Goal: Transaction & Acquisition: Purchase product/service

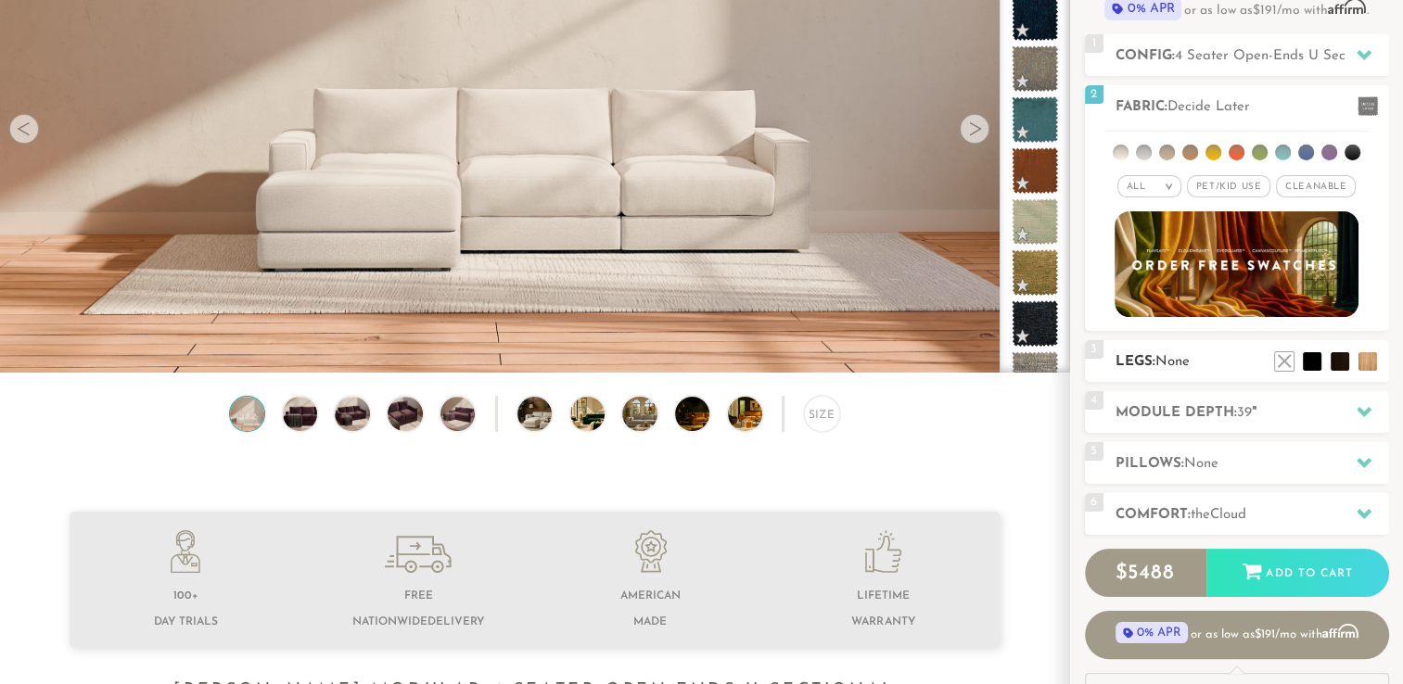
scroll to position [291, 0]
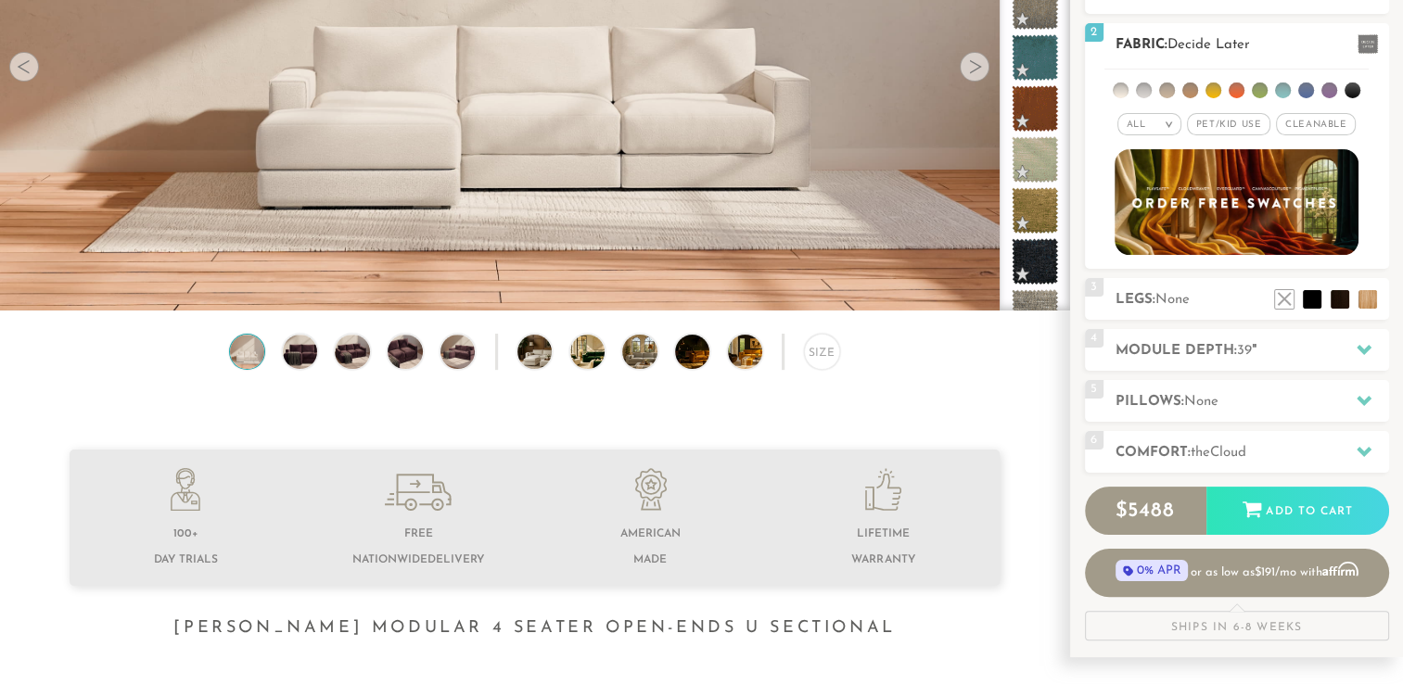
click at [1228, 128] on span "Pet/Kid Use x" at bounding box center [1228, 124] width 83 height 22
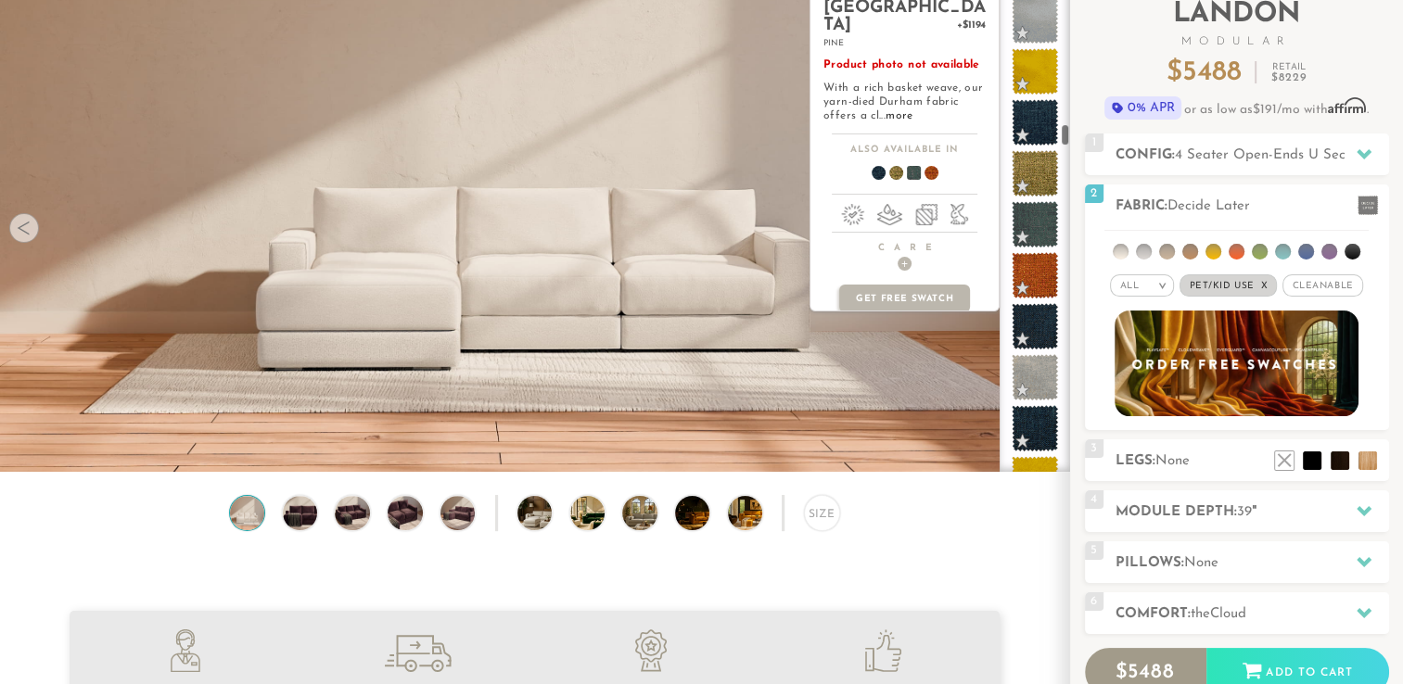
scroll to position [3121, 0]
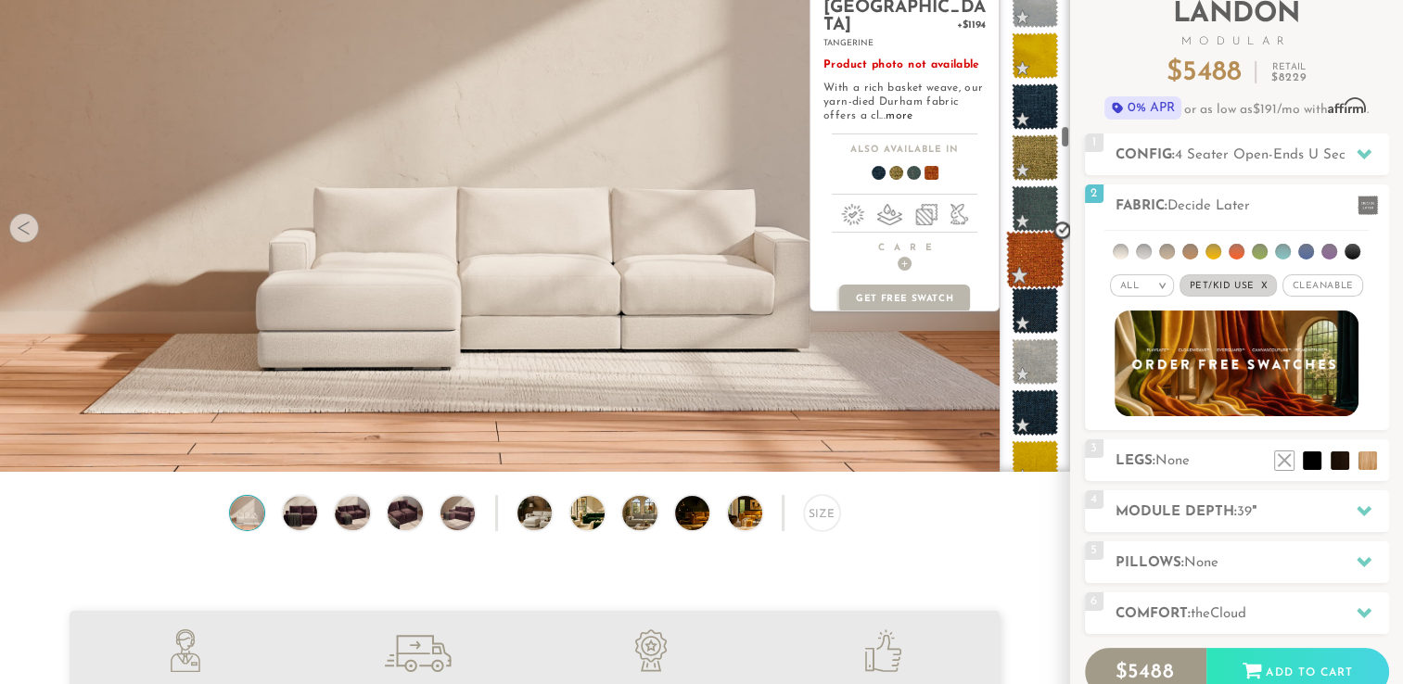
click at [1027, 248] on span at bounding box center [1035, 260] width 58 height 58
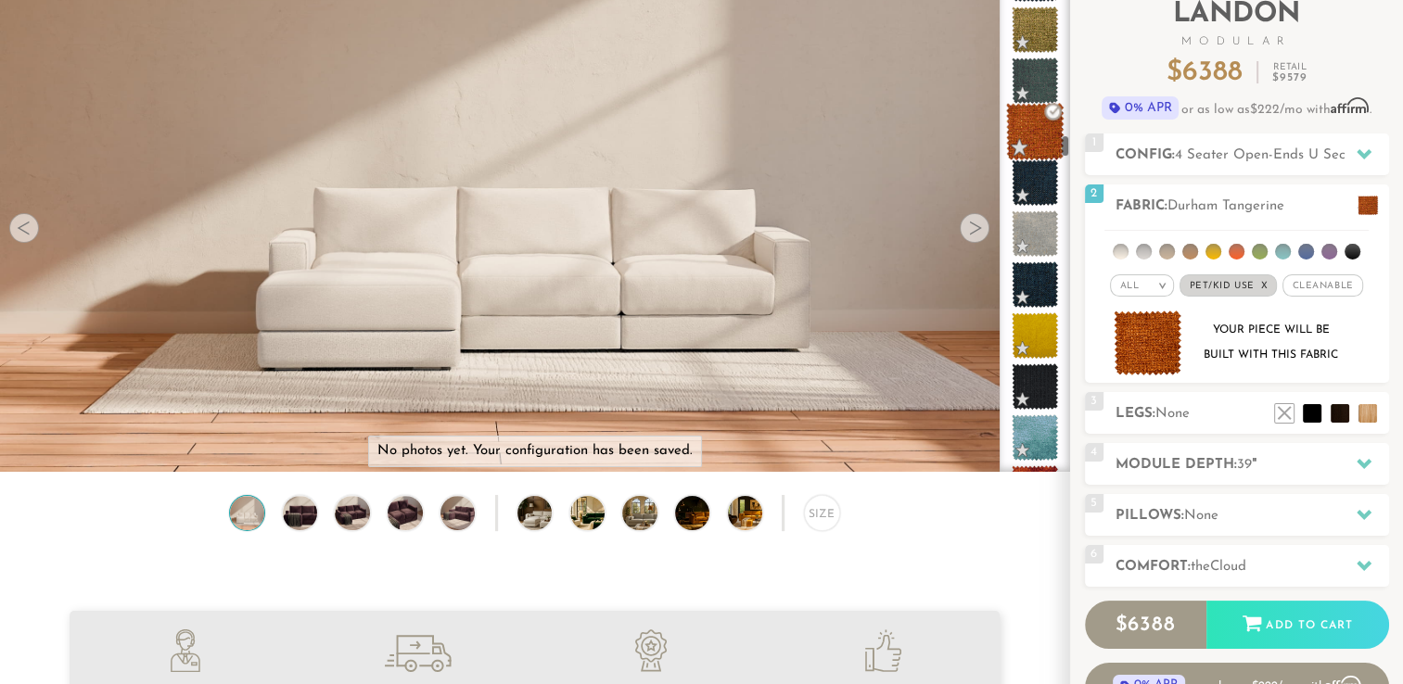
scroll to position [3334, 0]
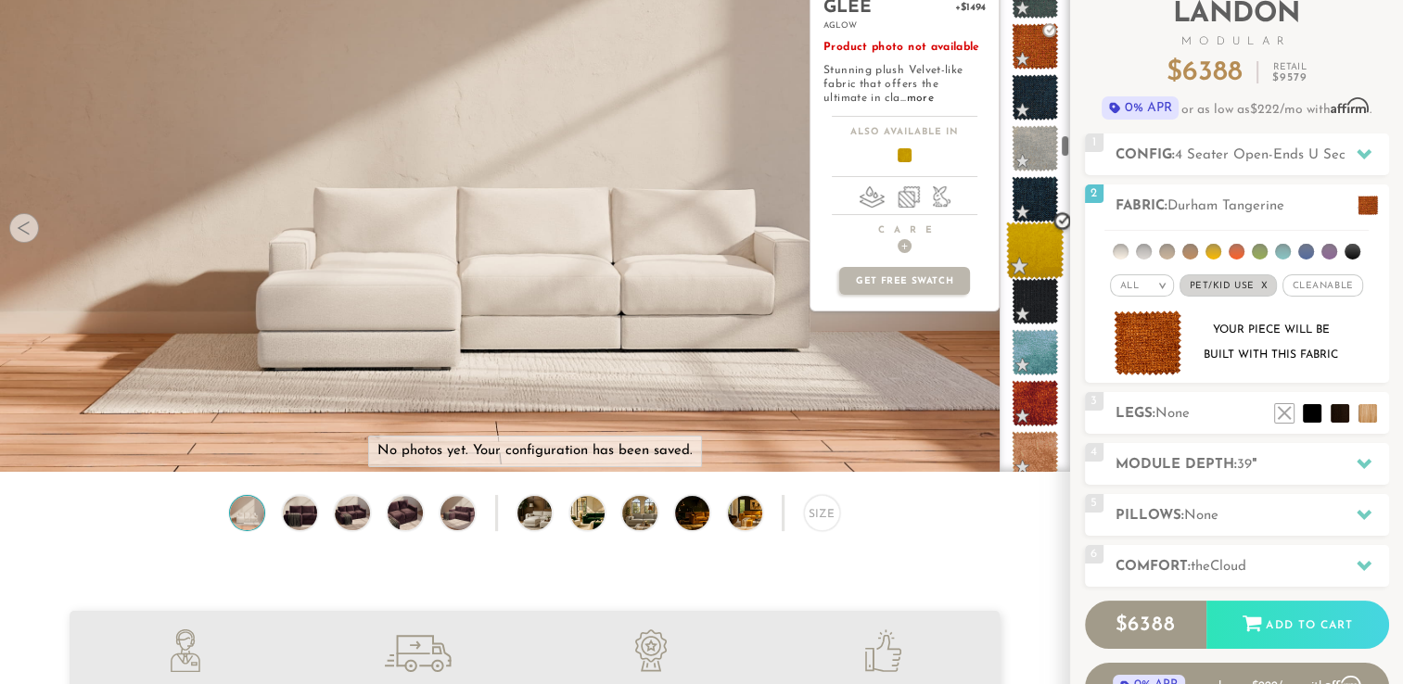
click at [1031, 247] on span at bounding box center [1035, 251] width 58 height 58
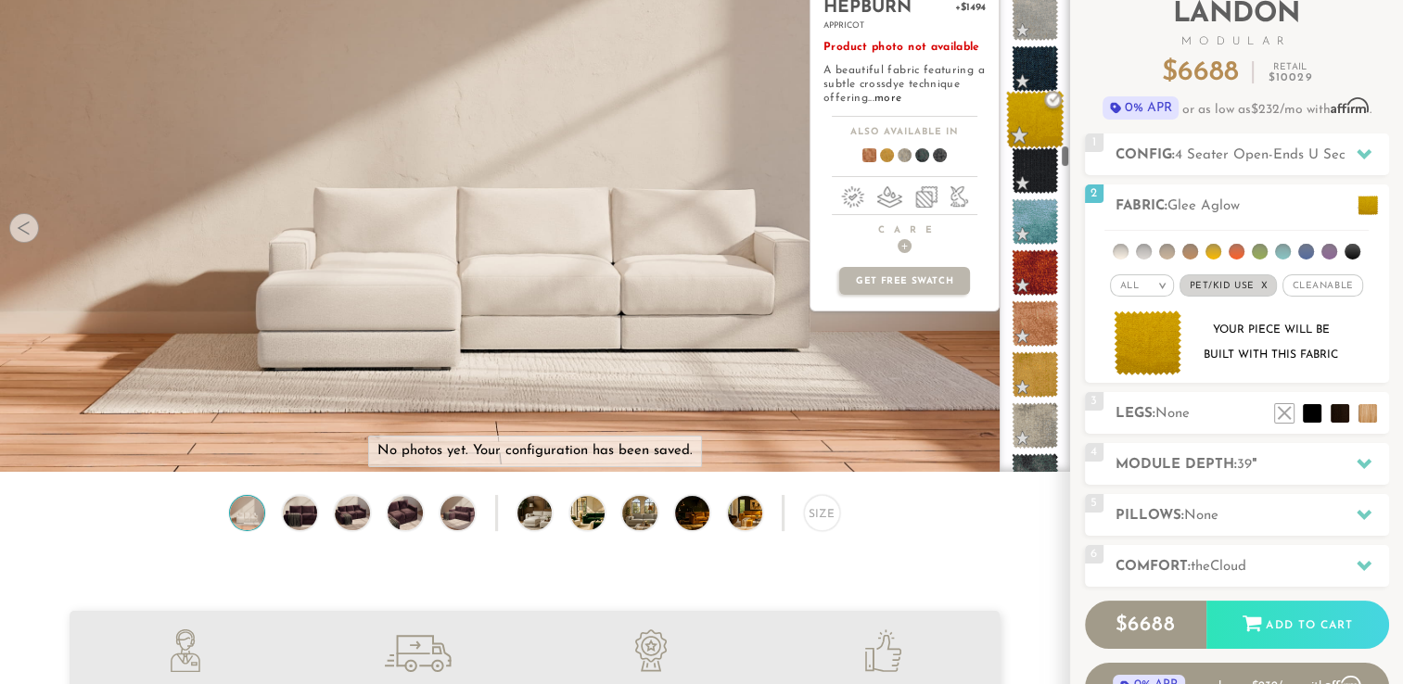
scroll to position [3551, 0]
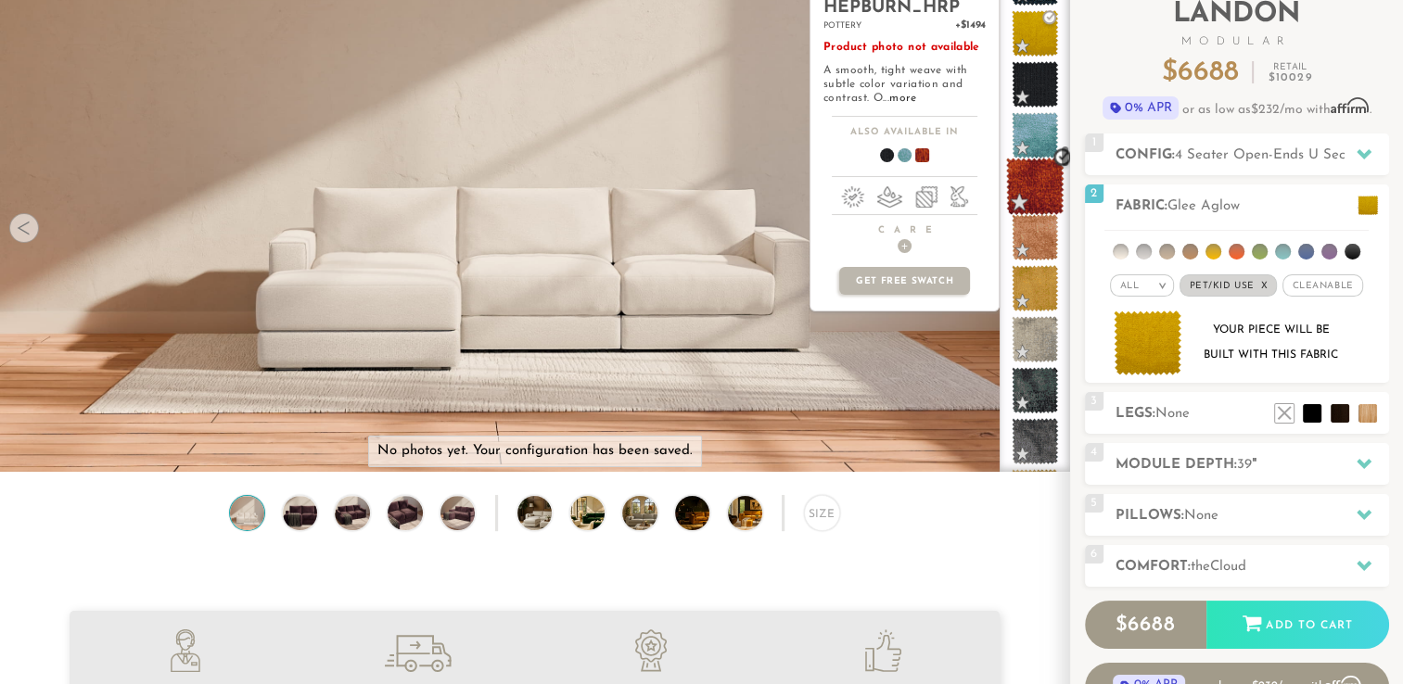
click at [1046, 172] on span at bounding box center [1035, 187] width 58 height 58
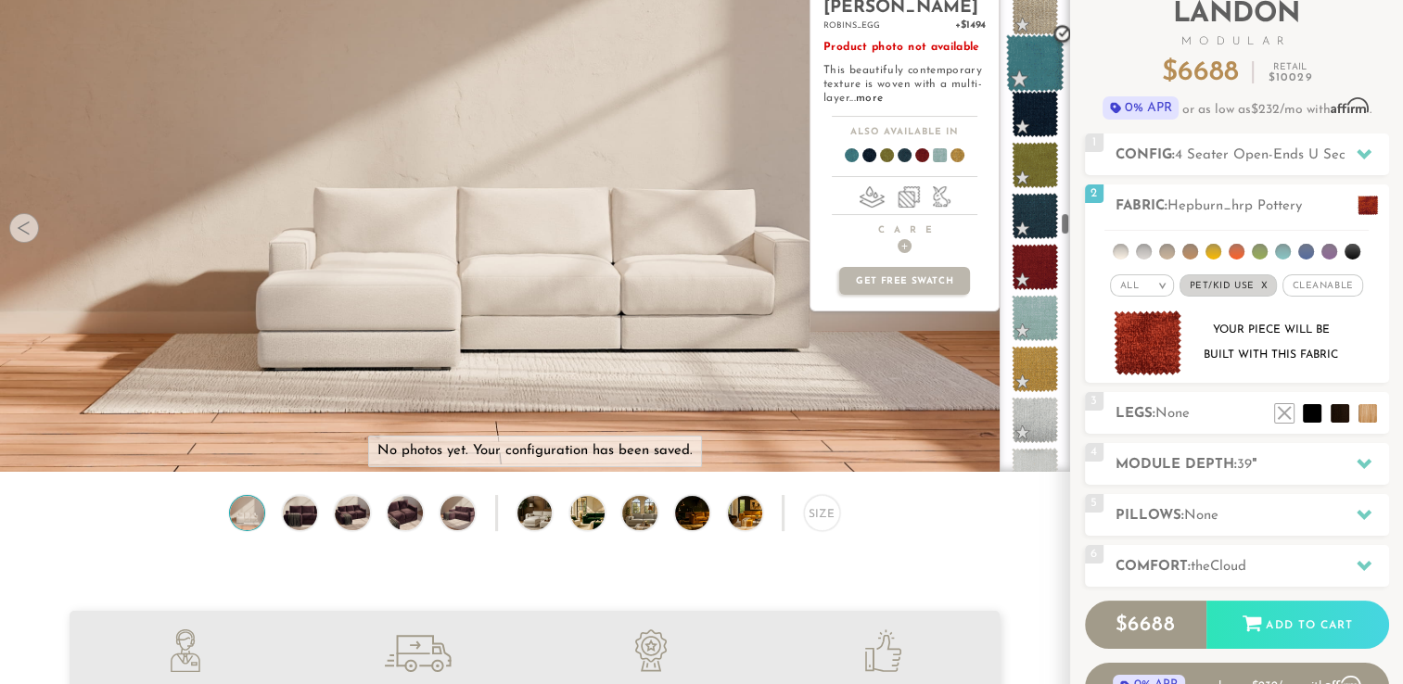
scroll to position [5054, 0]
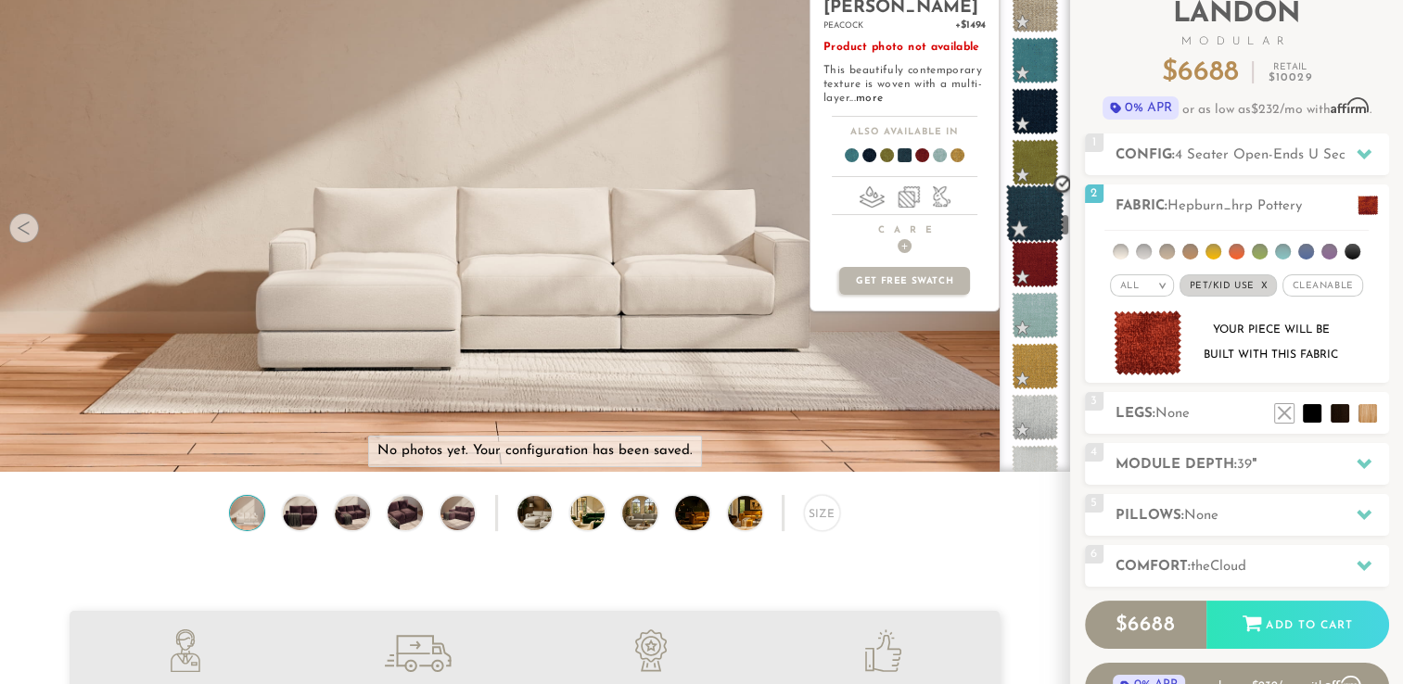
click at [1035, 217] on span at bounding box center [1035, 214] width 58 height 58
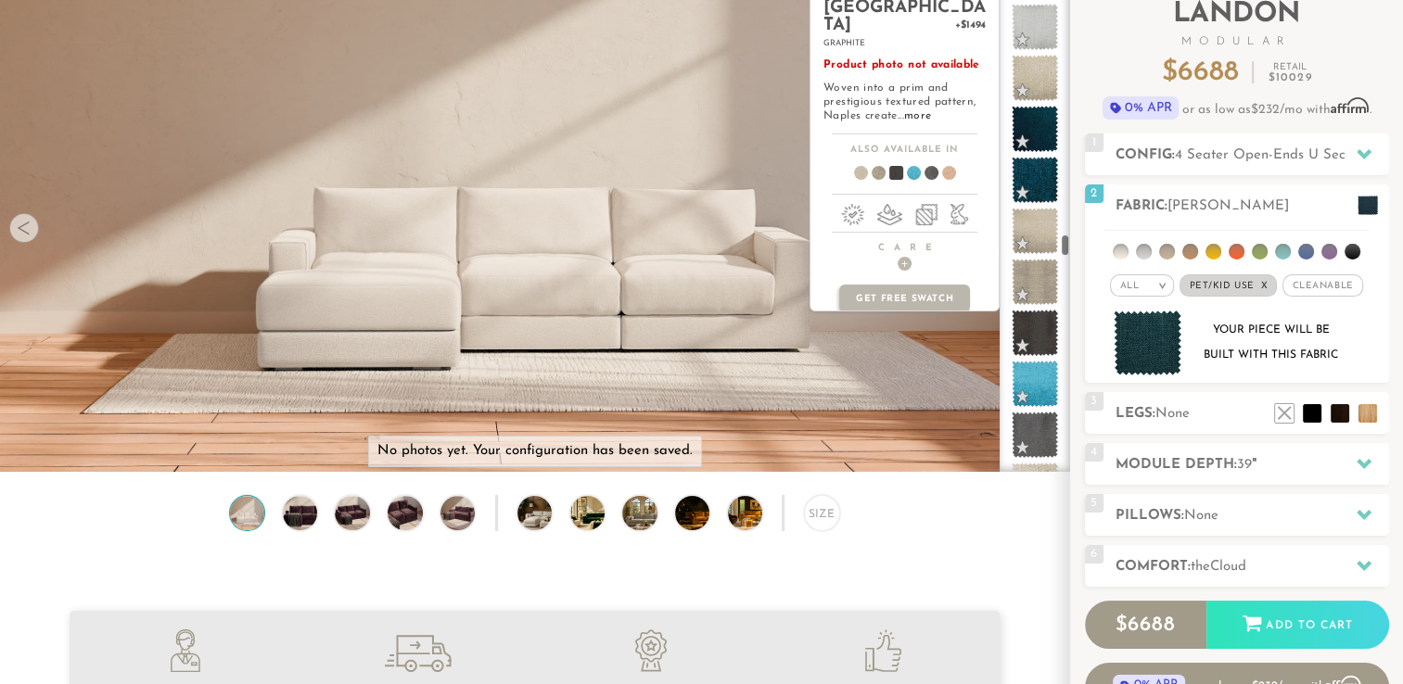
scroll to position [5496, 0]
click at [1031, 378] on span at bounding box center [1035, 383] width 58 height 58
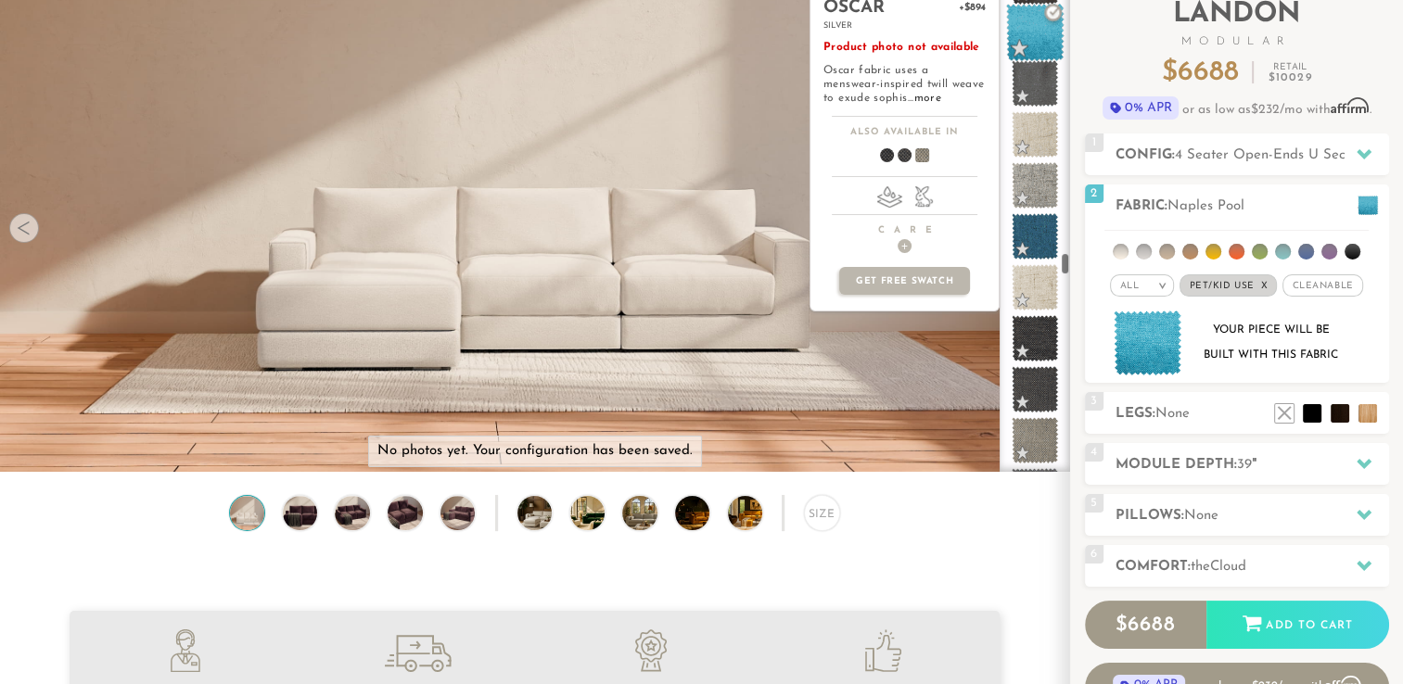
scroll to position [5937, 0]
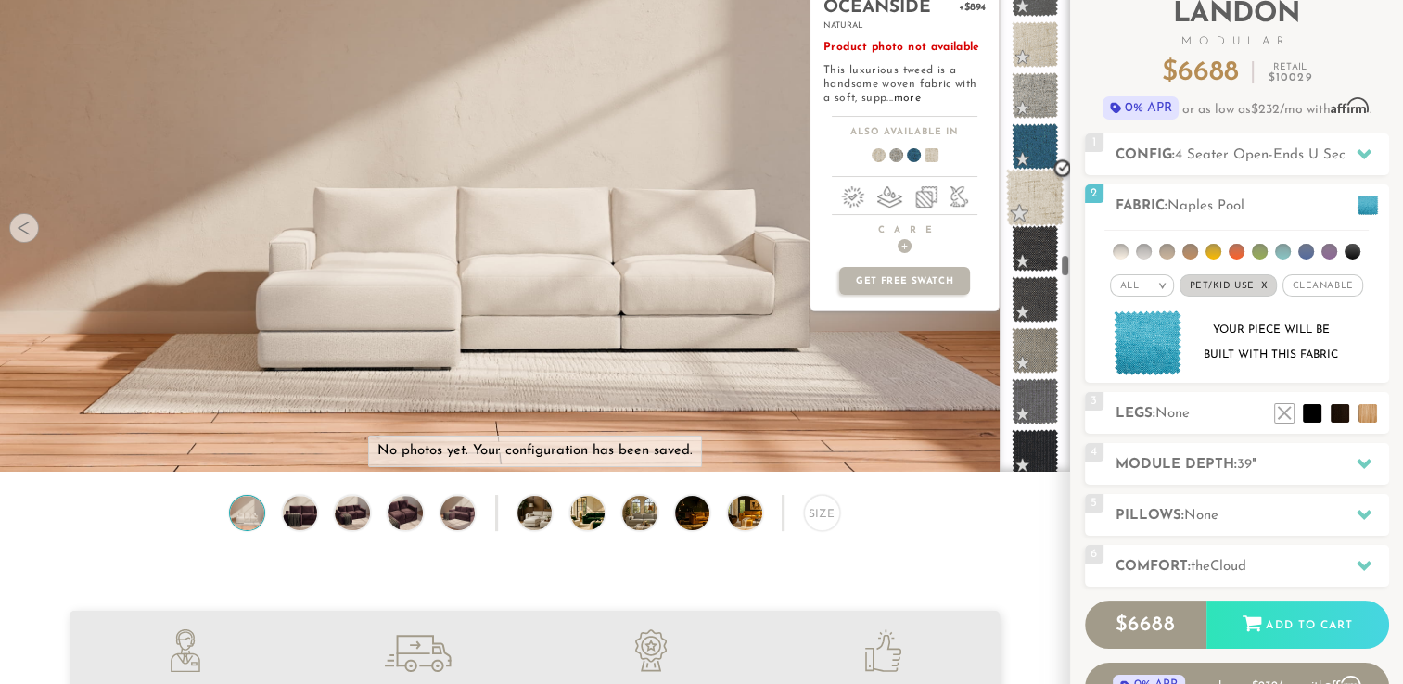
drag, startPoint x: 1031, startPoint y: 378, endPoint x: 1058, endPoint y: 171, distance: 209.4
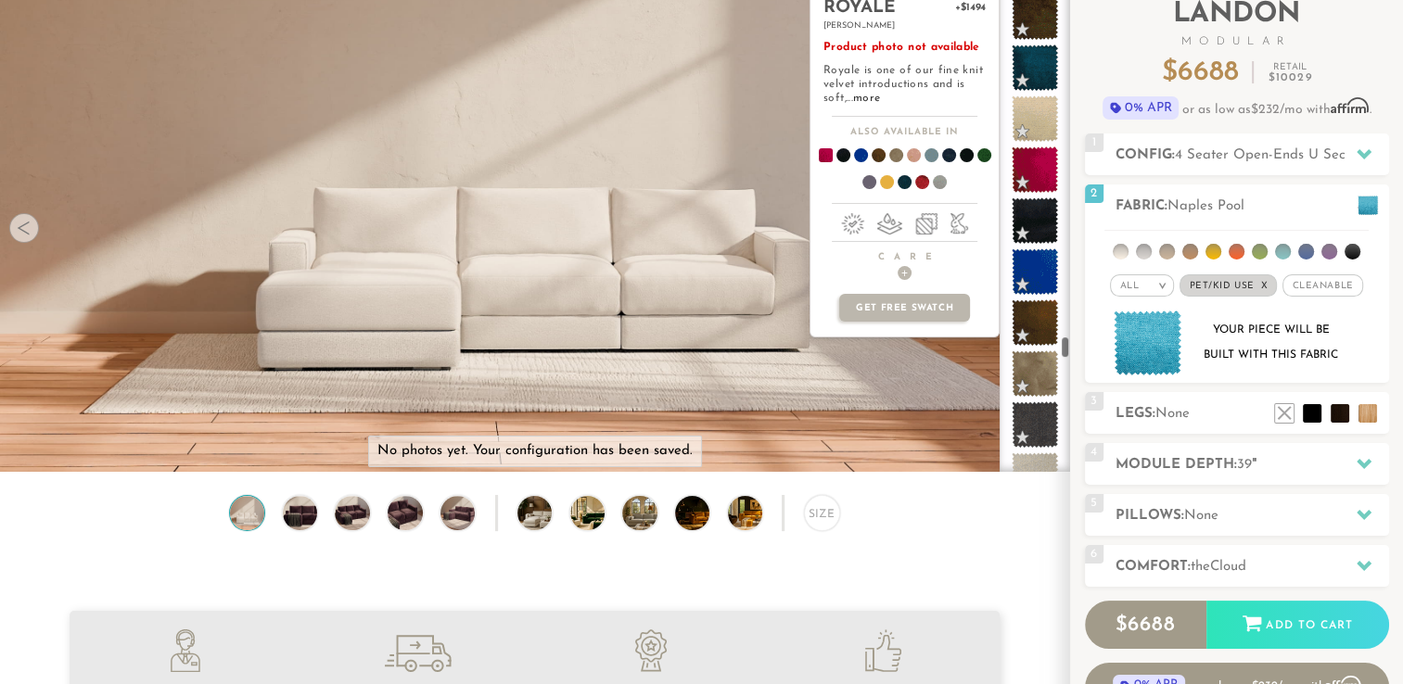
scroll to position [7766, 0]
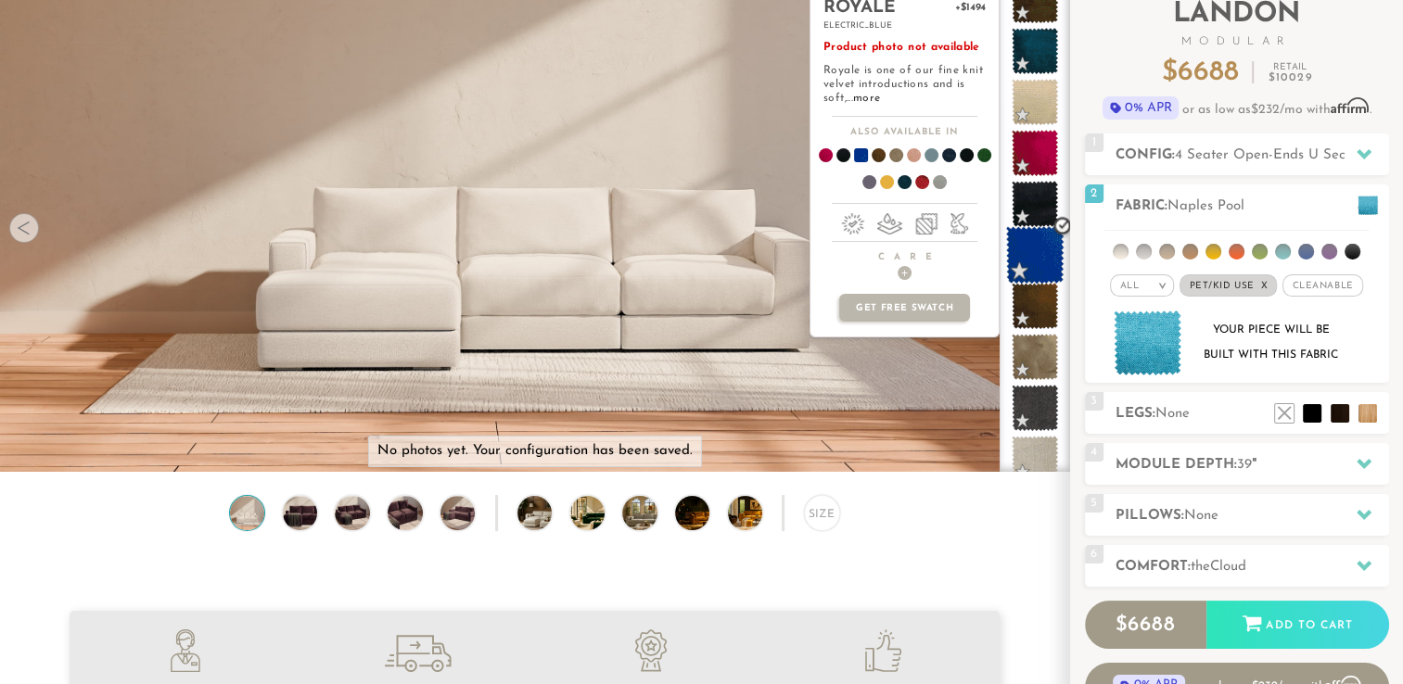
click at [1021, 242] on span at bounding box center [1035, 255] width 58 height 58
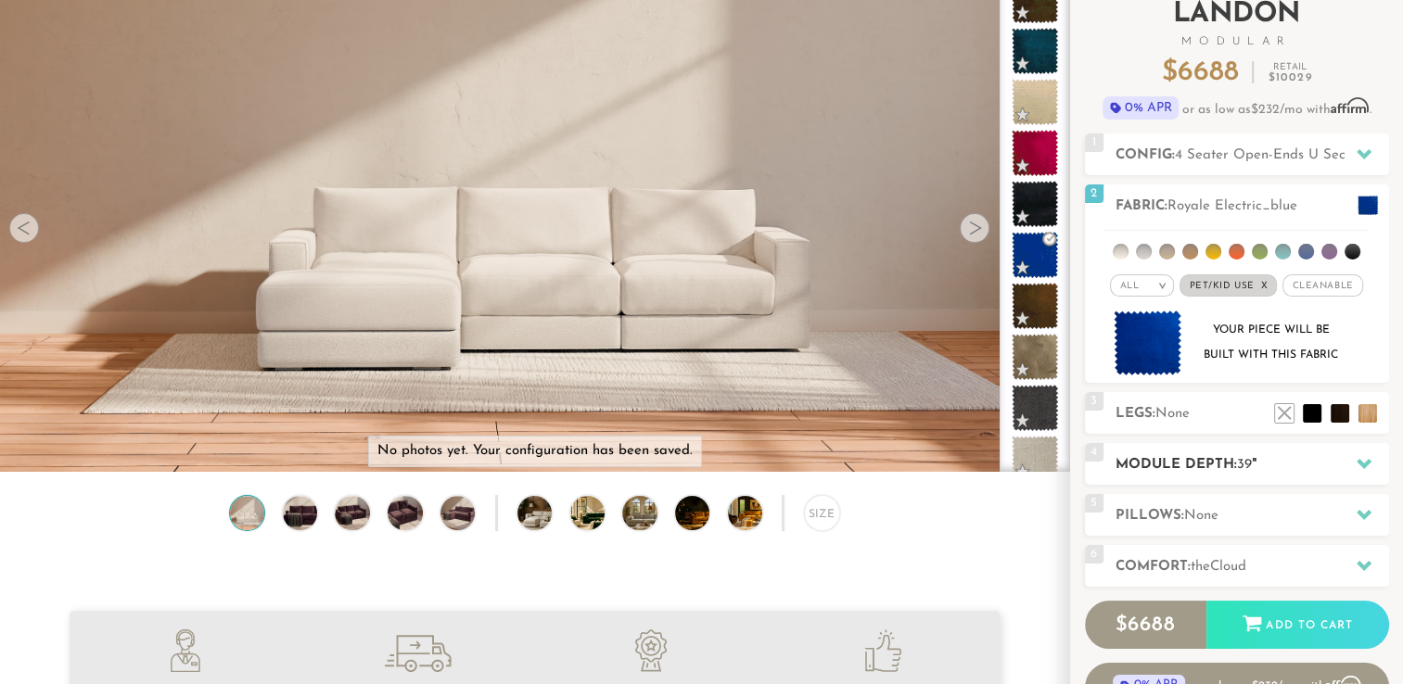
click at [1216, 458] on h2 "Module Depth: 39 "" at bounding box center [1252, 464] width 274 height 21
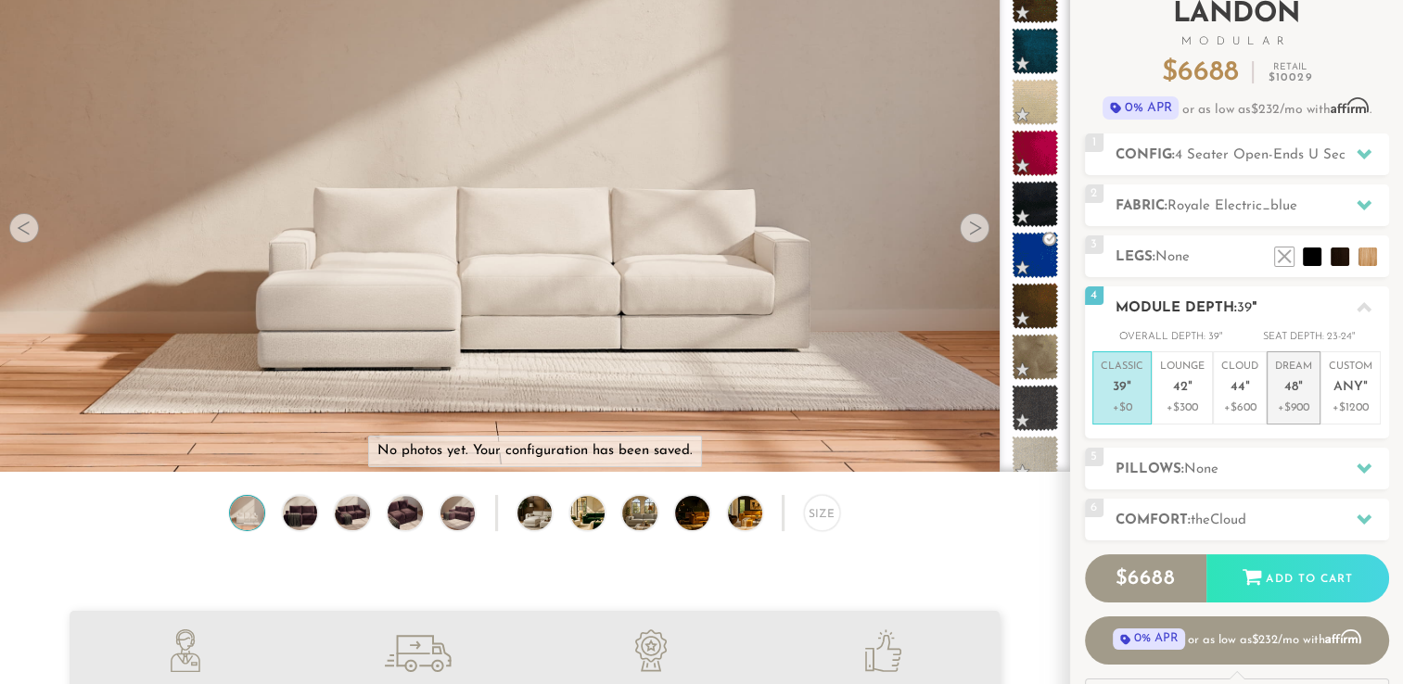
click at [1311, 406] on p "+$900" at bounding box center [1293, 408] width 37 height 17
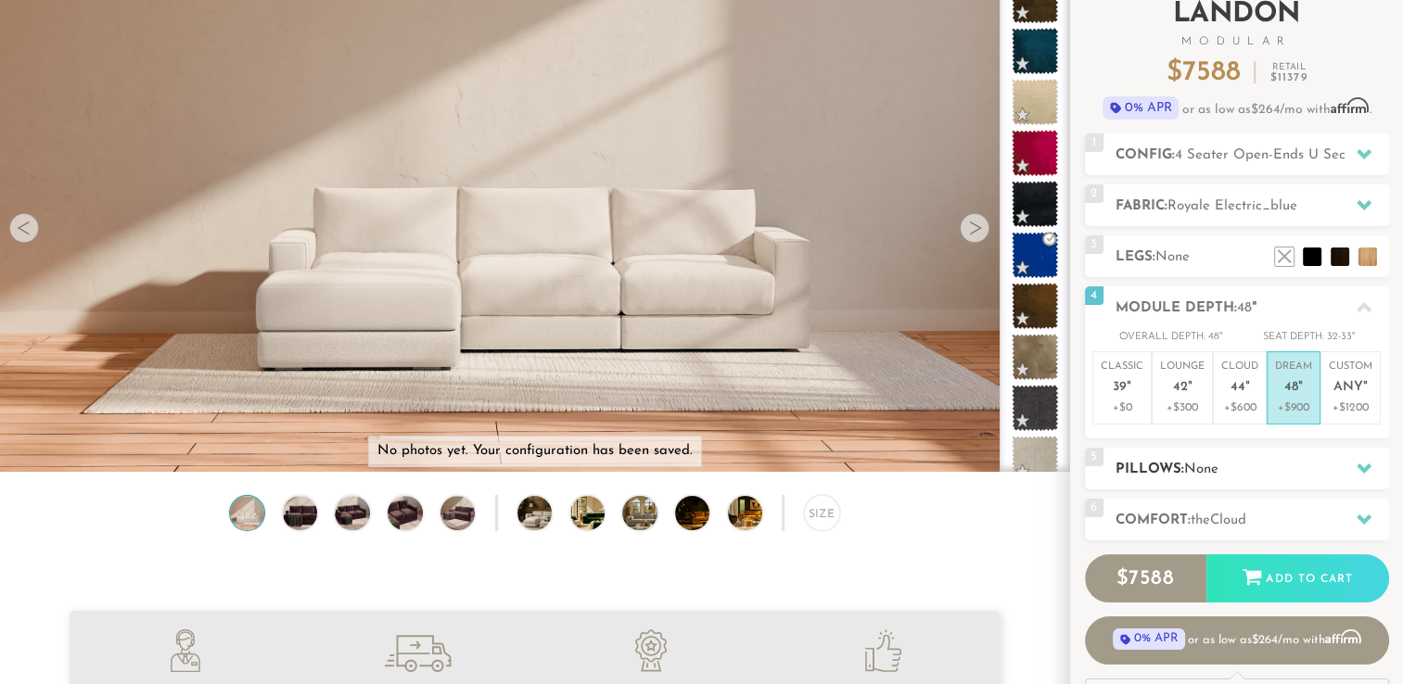
click at [1212, 465] on span "None" at bounding box center [1201, 470] width 34 height 14
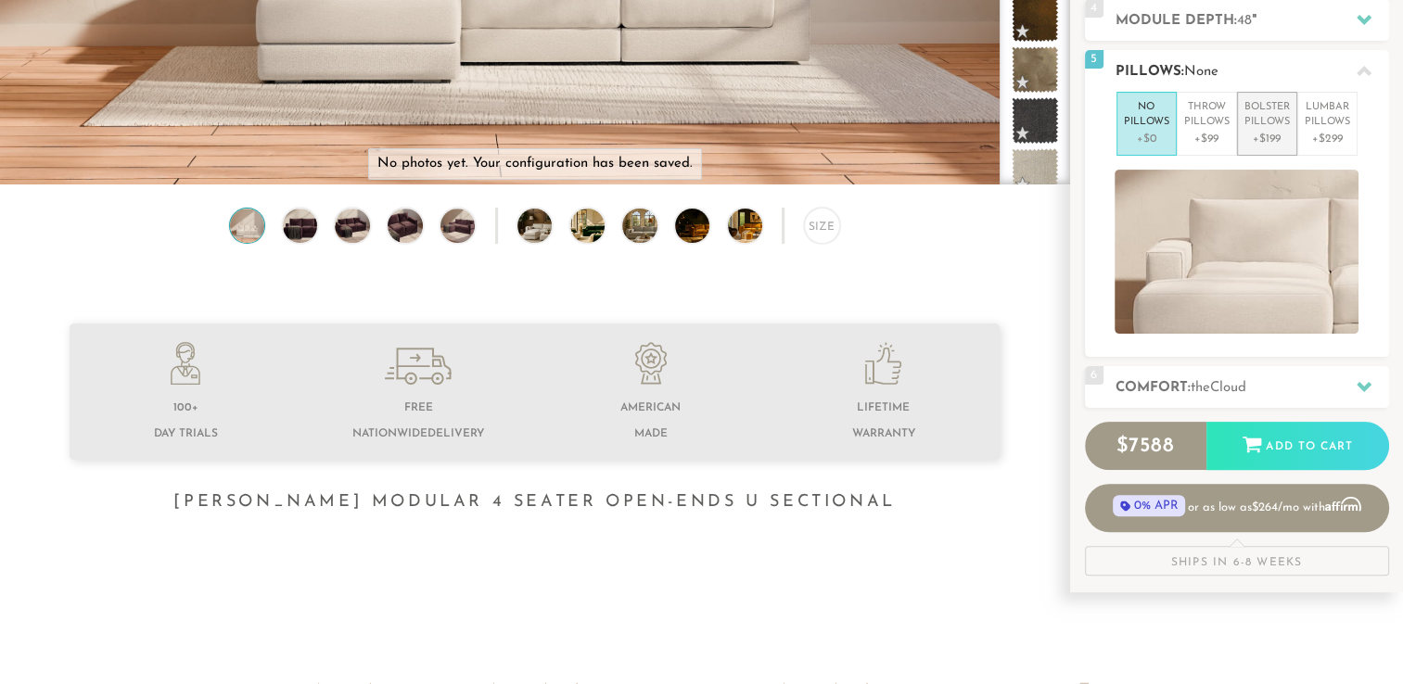
scroll to position [612, 0]
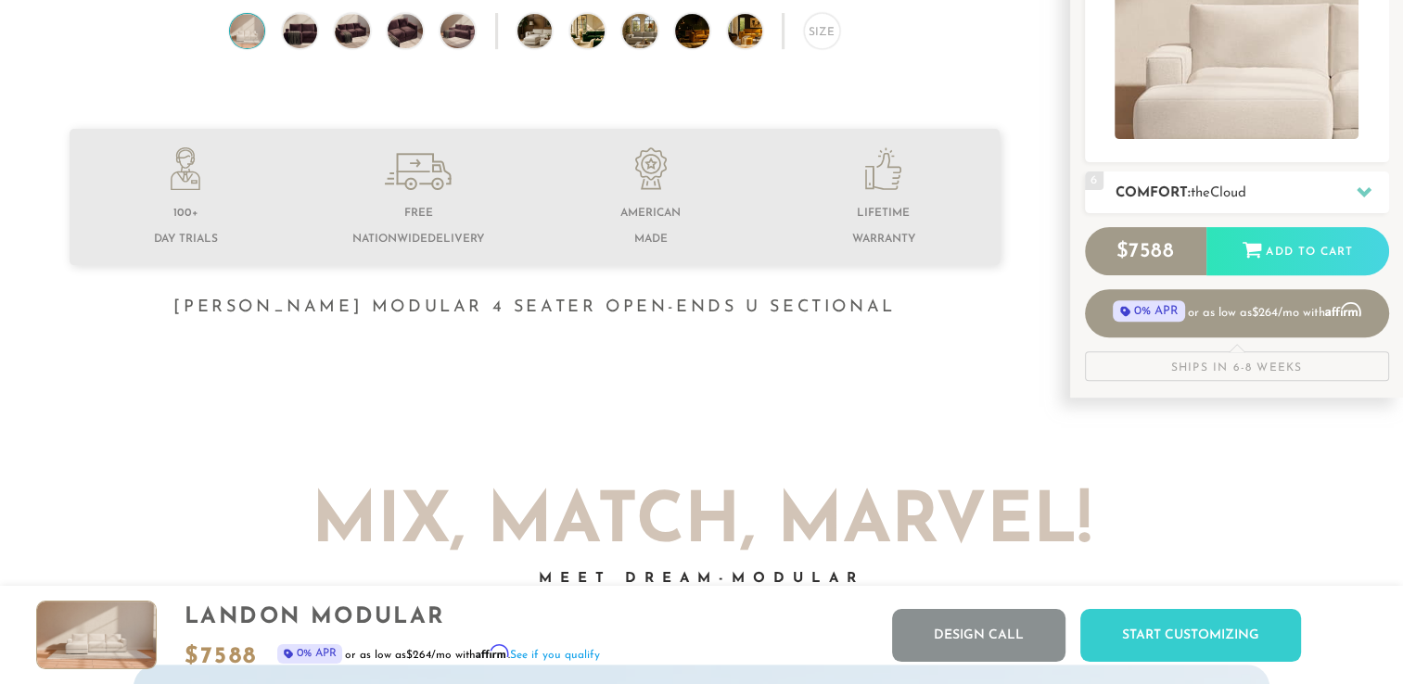
click at [1228, 187] on span "Cloud" at bounding box center [1228, 193] width 36 height 14
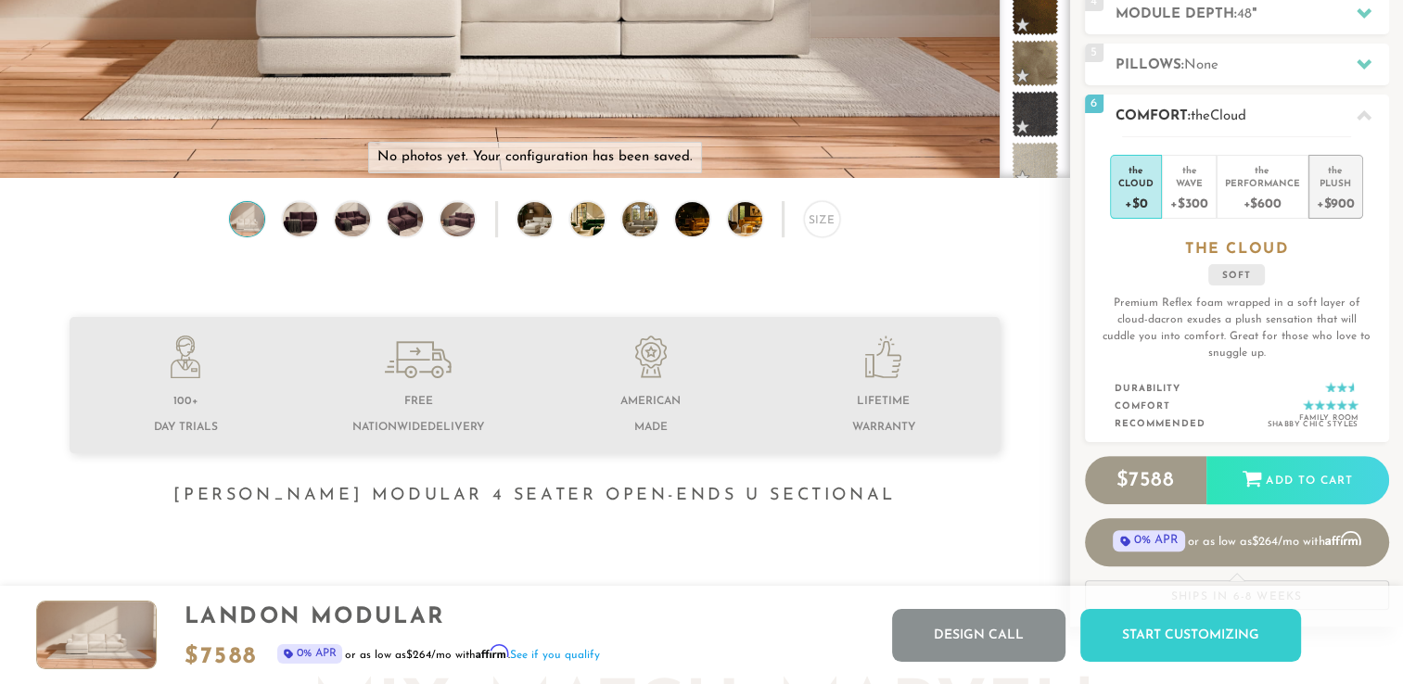
scroll to position [423, 0]
click at [1339, 184] on div "Plush" at bounding box center [1336, 183] width 38 height 13
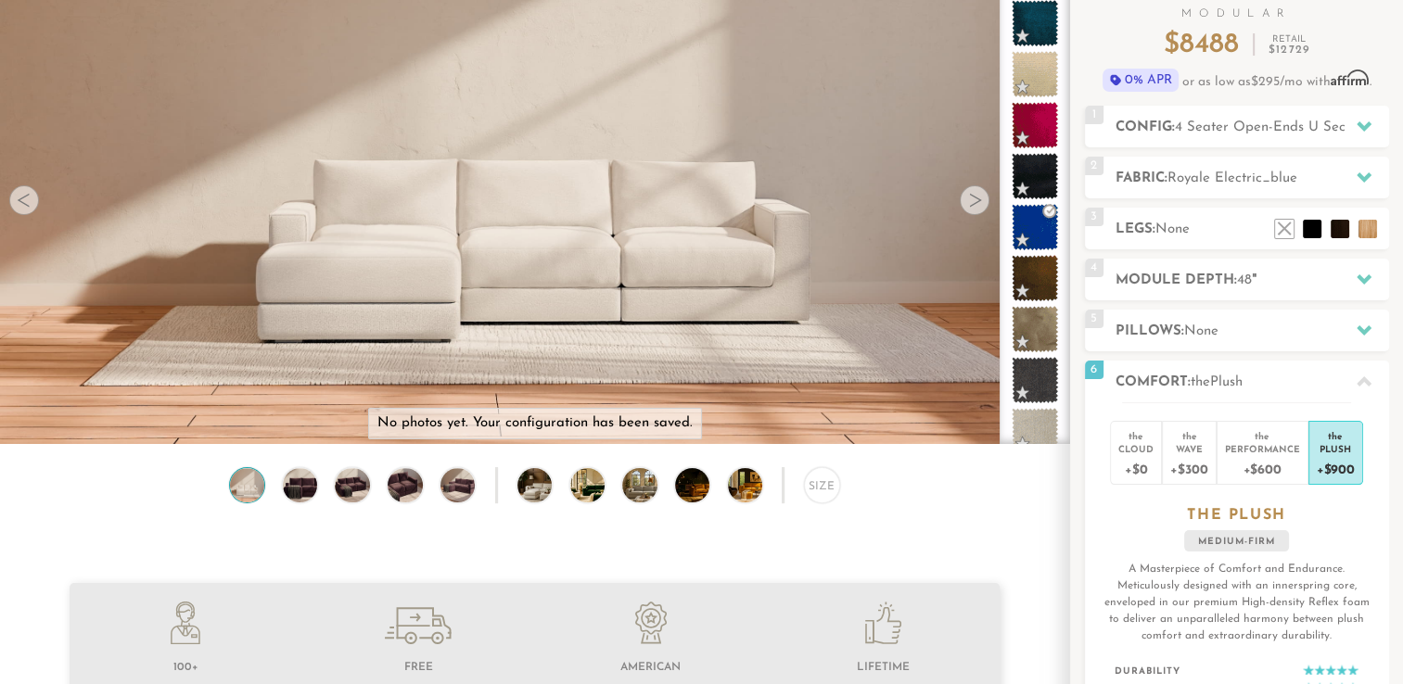
scroll to position [212, 0]
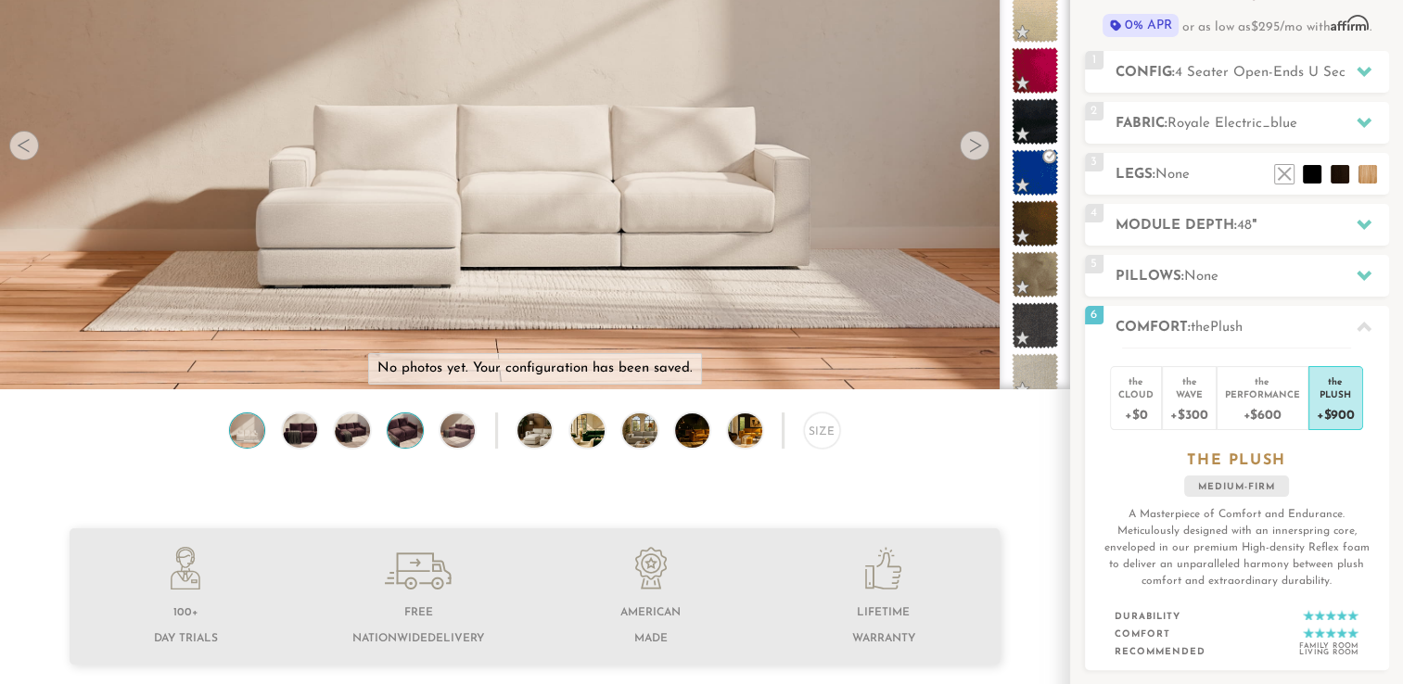
click at [415, 435] on img at bounding box center [406, 431] width 42 height 34
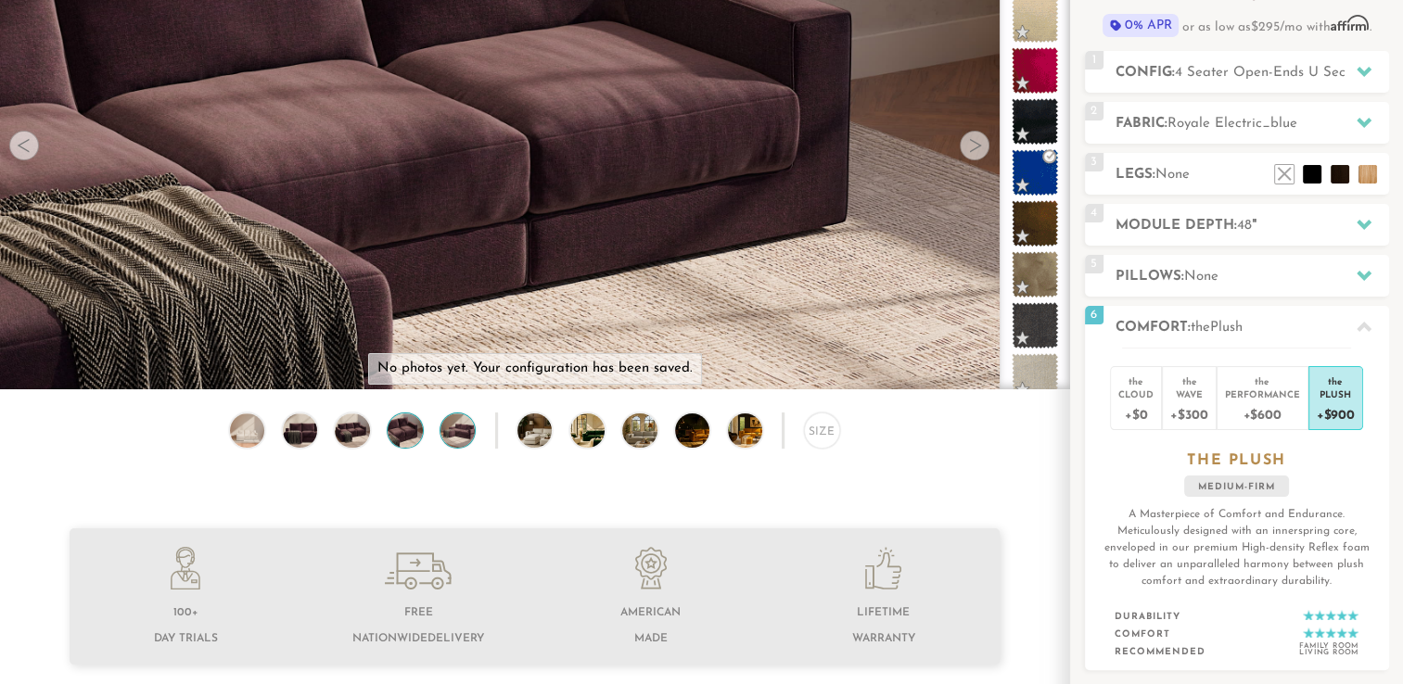
click at [475, 438] on img at bounding box center [458, 431] width 42 height 34
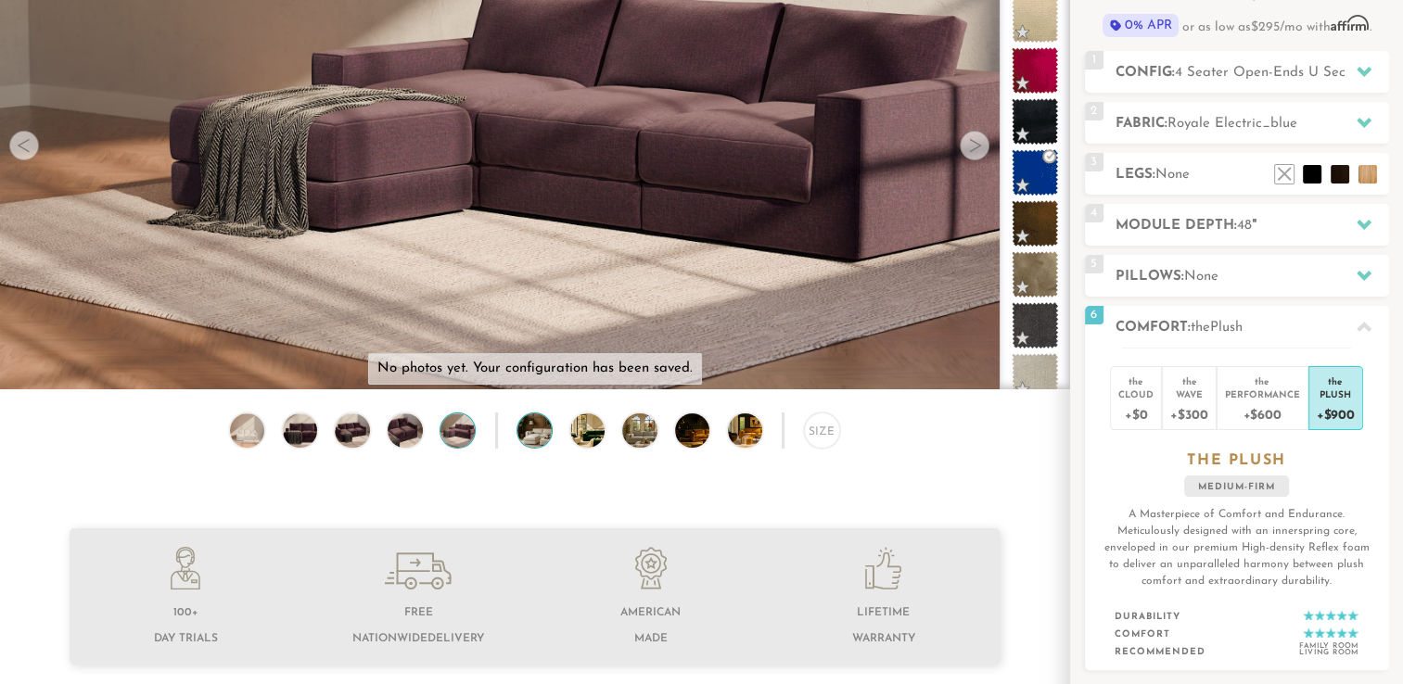
click at [529, 444] on img at bounding box center [548, 431] width 62 height 34
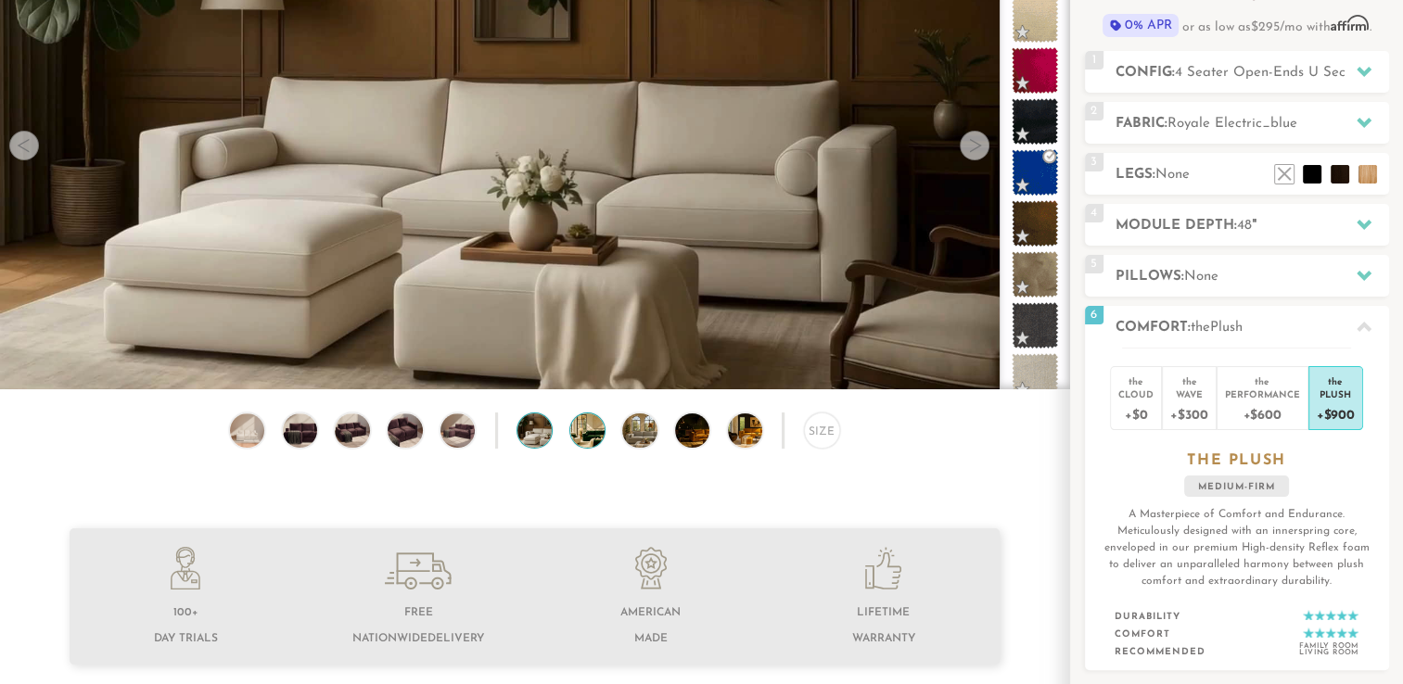
click at [586, 439] on img at bounding box center [601, 431] width 62 height 34
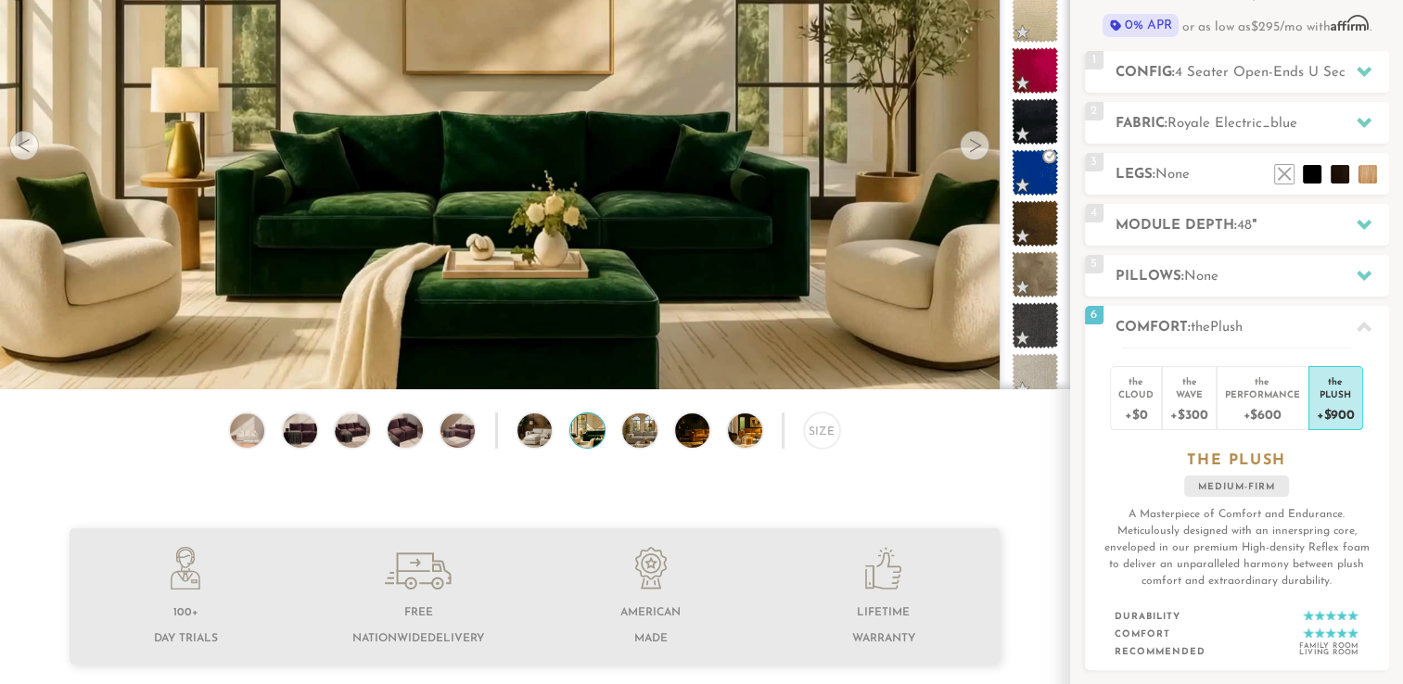
scroll to position [0, 0]
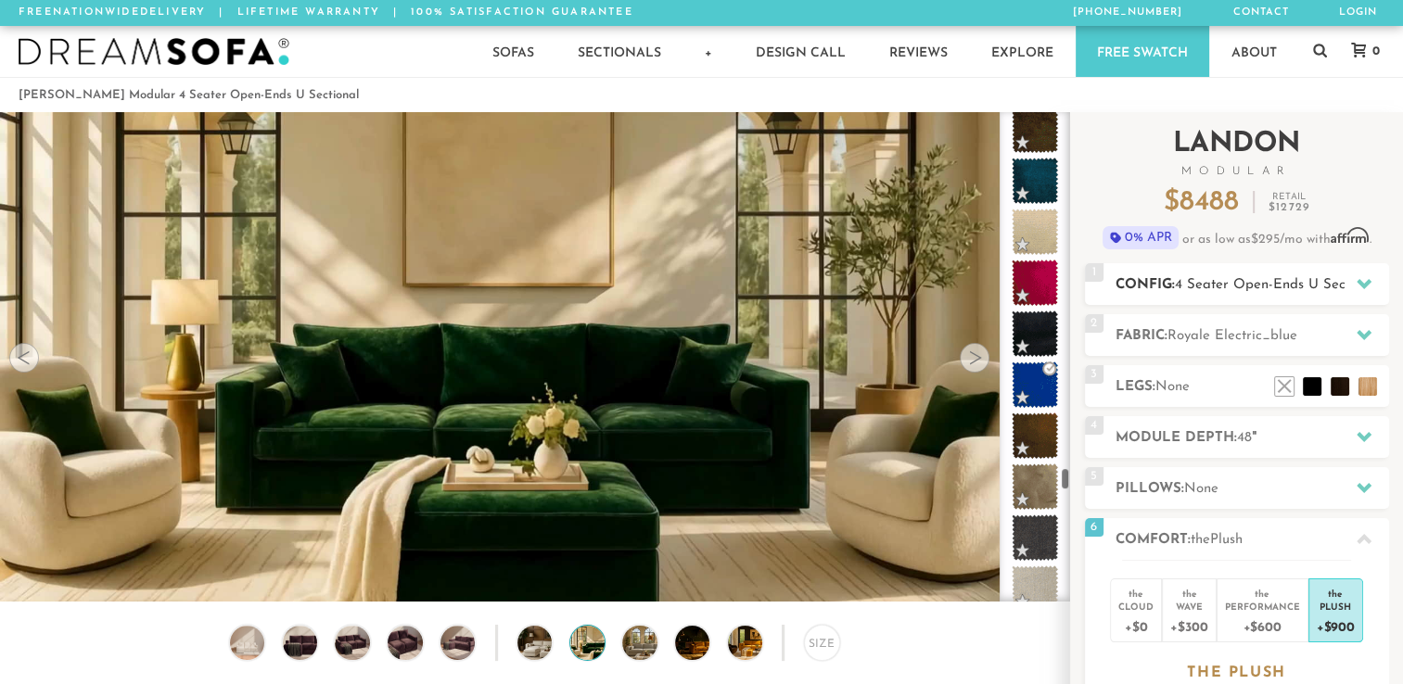
click at [1333, 278] on span "4 Seater Open-Ends U Sectional" at bounding box center [1278, 285] width 206 height 14
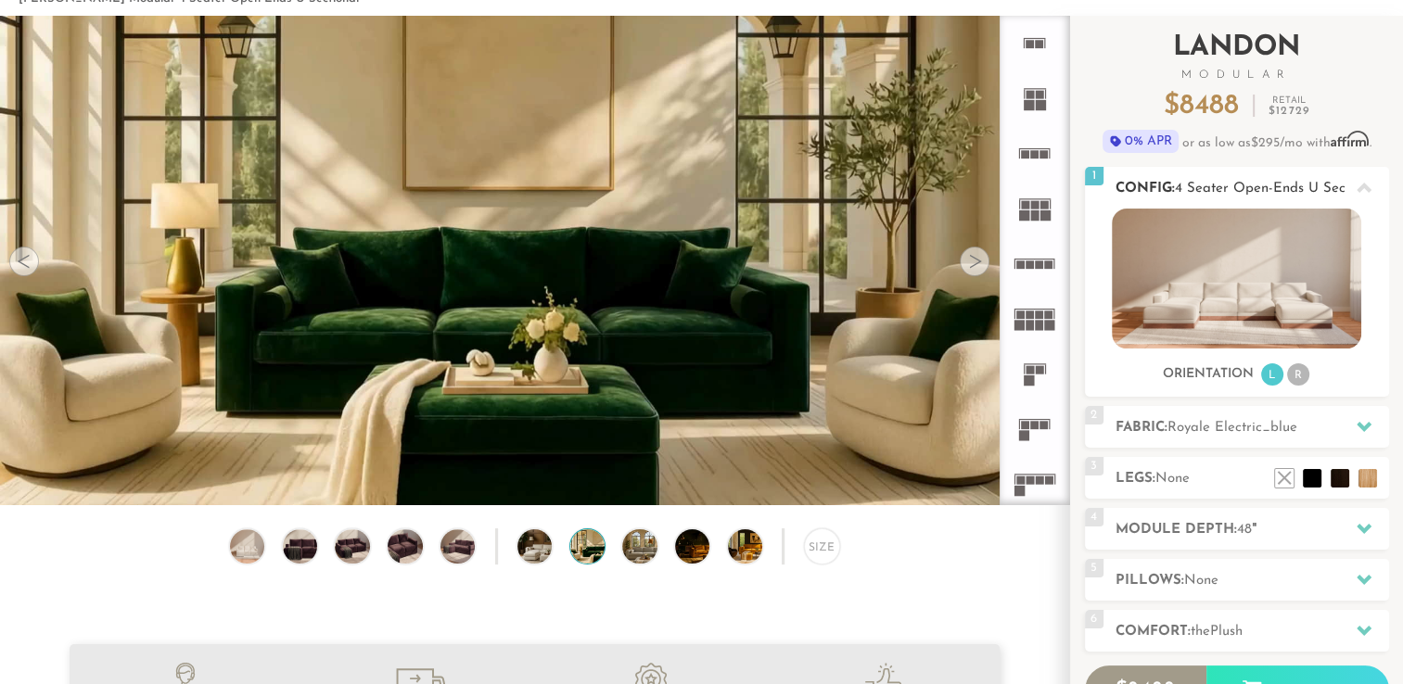
scroll to position [100, 0]
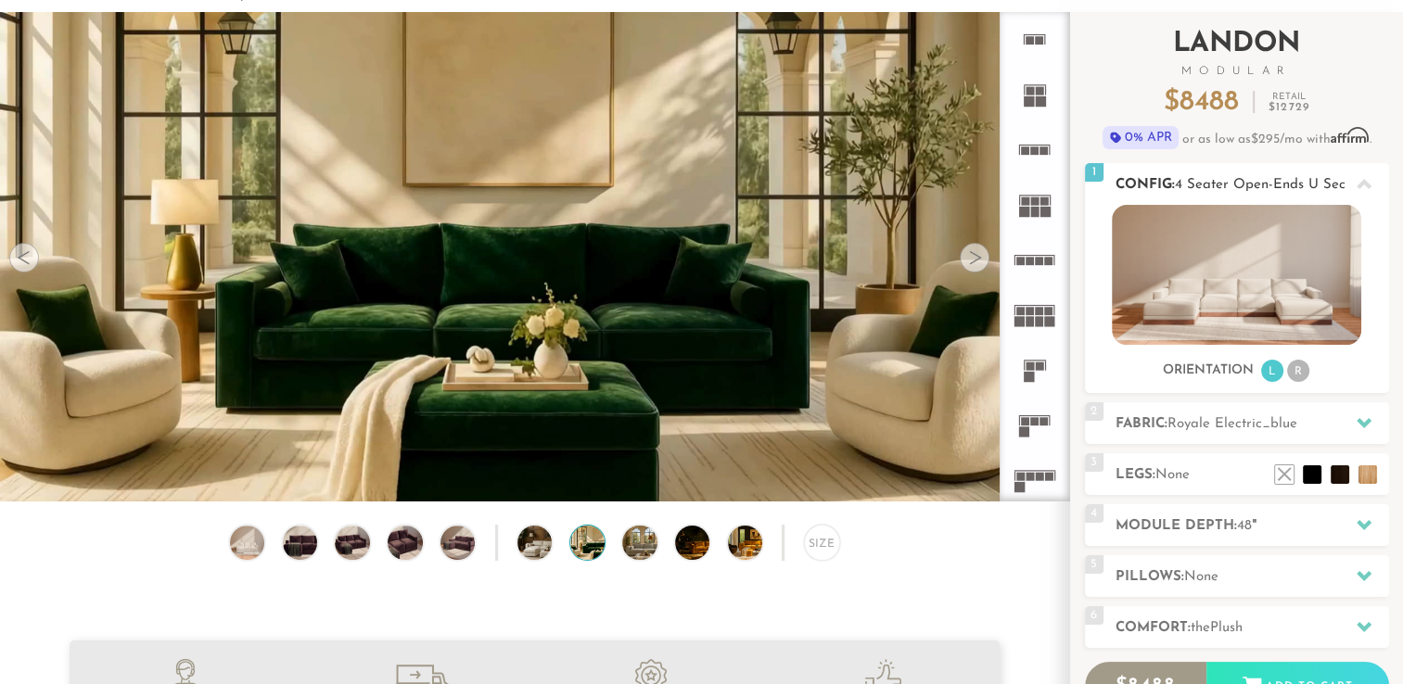
click at [1293, 369] on li "R" at bounding box center [1298, 371] width 22 height 22
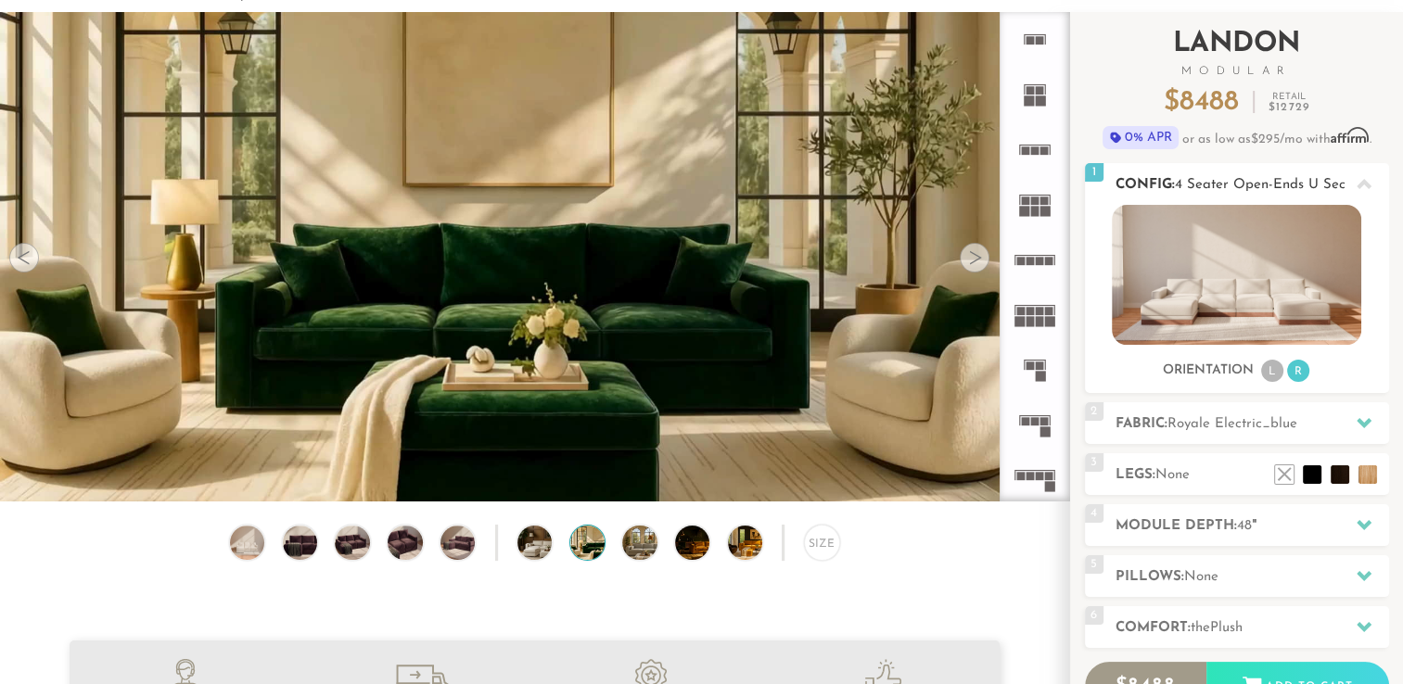
click at [1261, 371] on li "L" at bounding box center [1272, 371] width 22 height 22
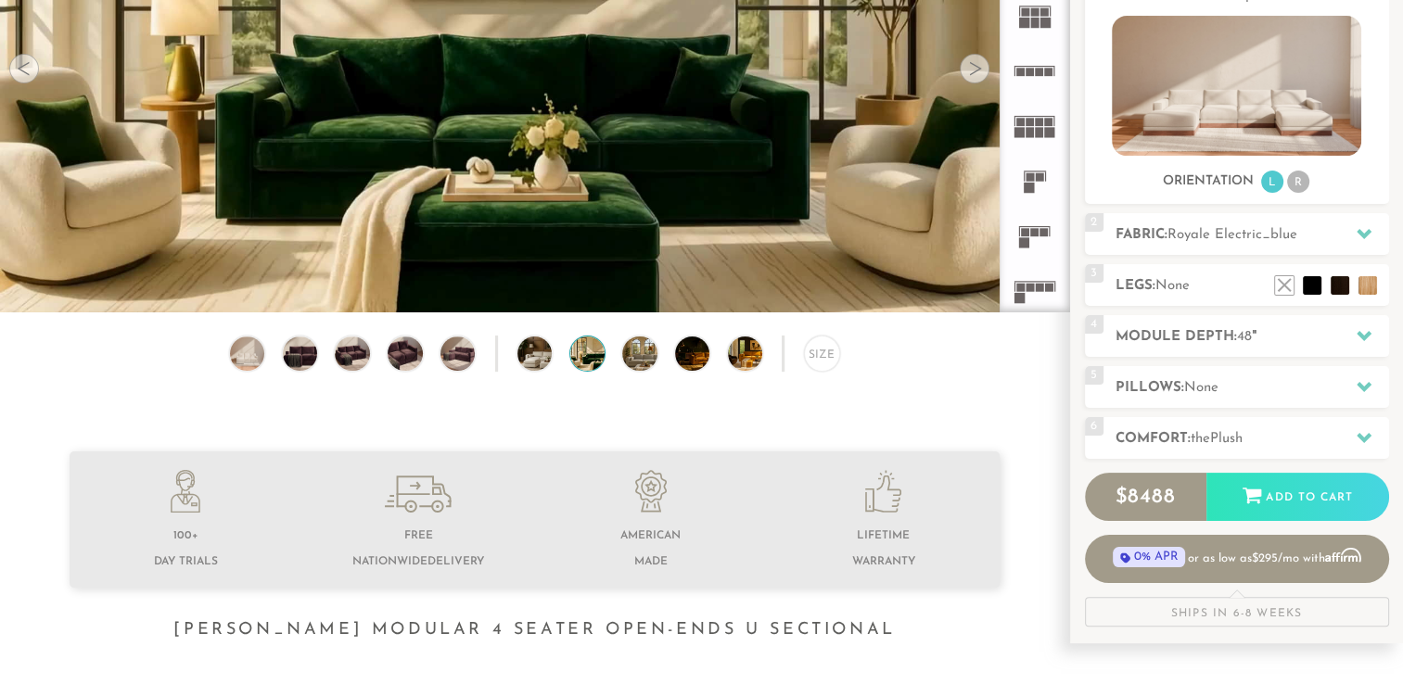
scroll to position [285, 0]
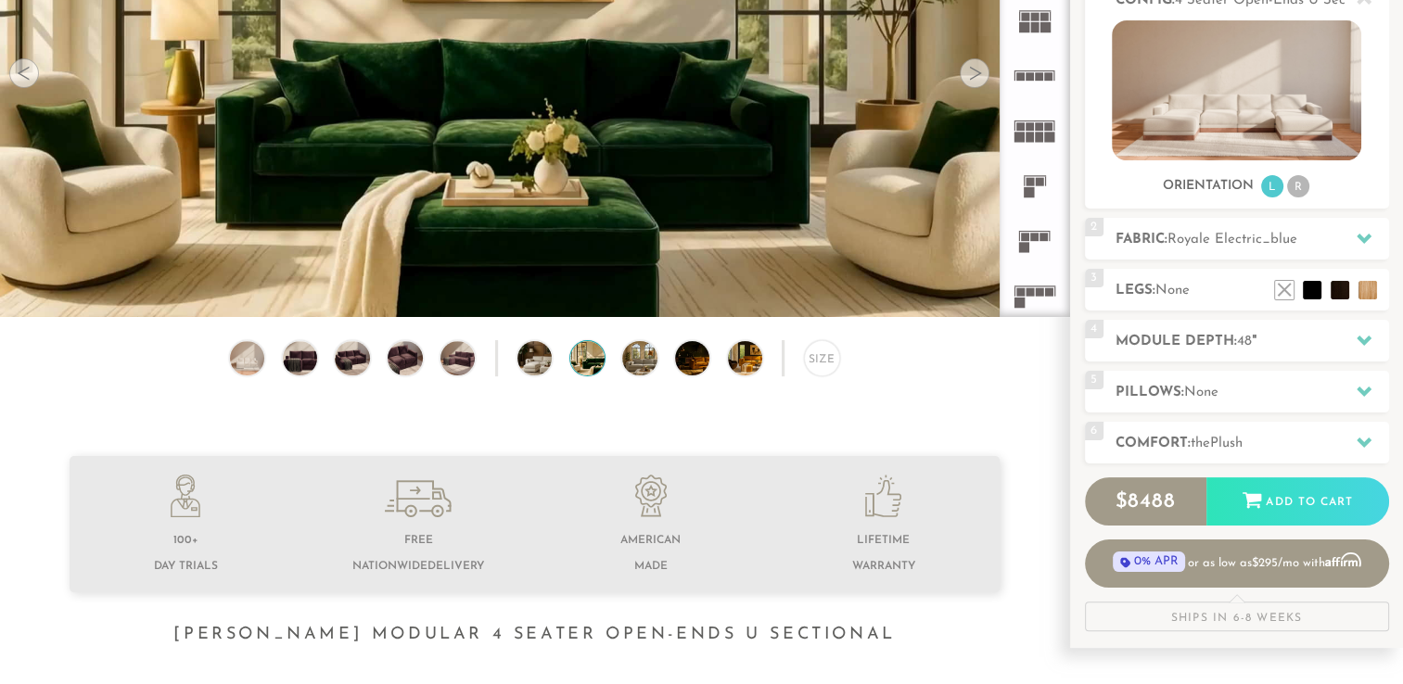
click at [1024, 136] on rect at bounding box center [1019, 137] width 10 height 10
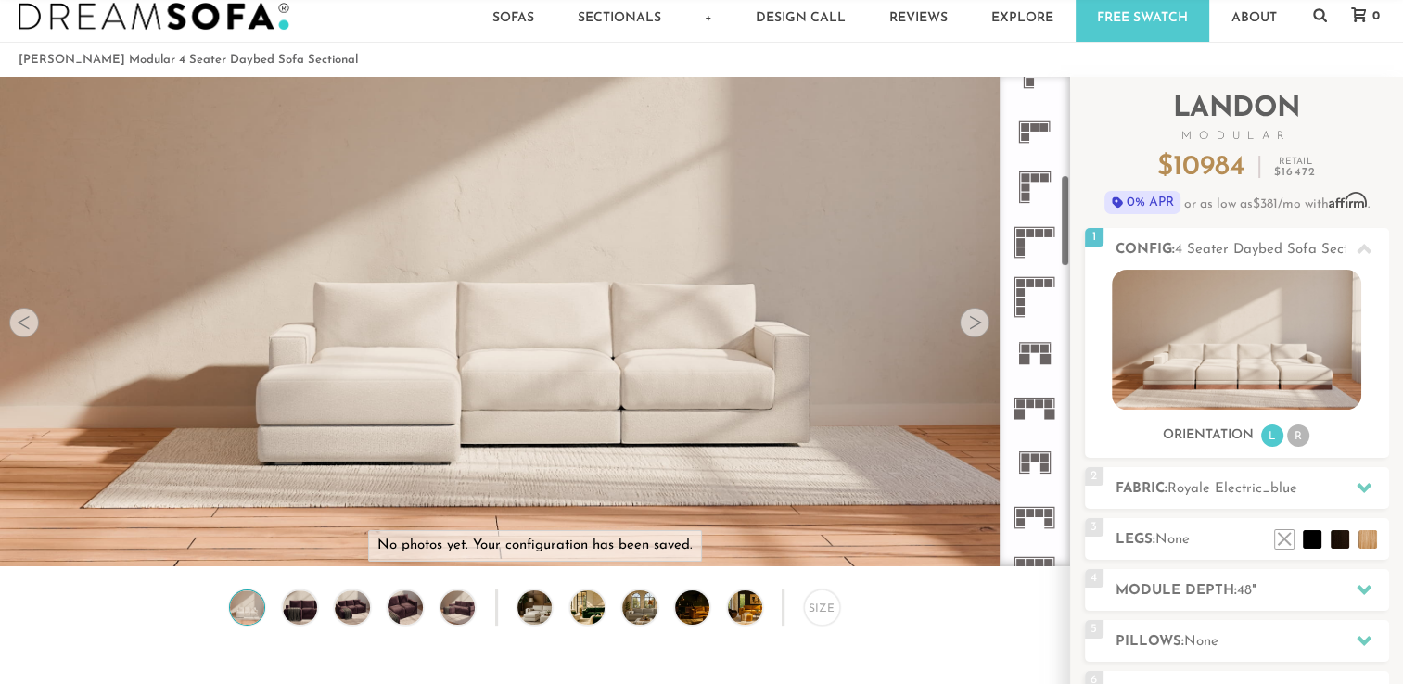
scroll to position [530, 0]
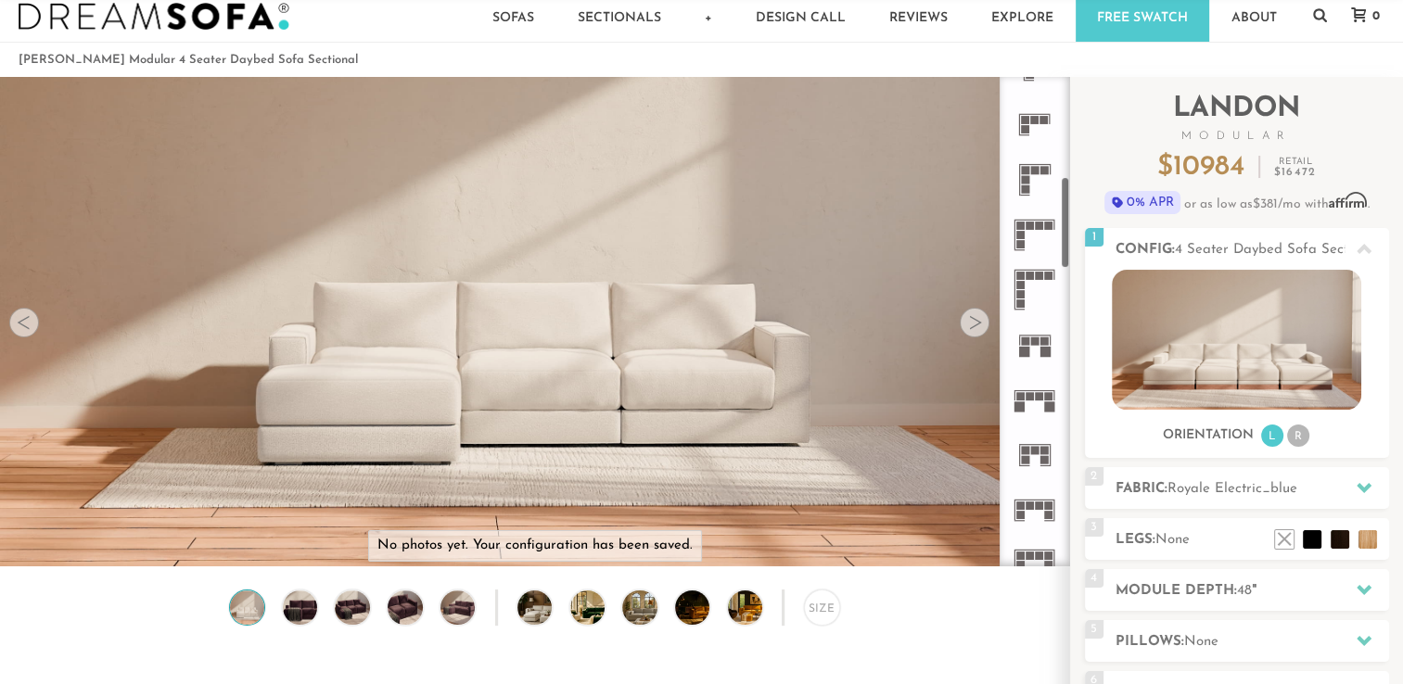
click at [1043, 390] on rect at bounding box center [1034, 390] width 41 height 1
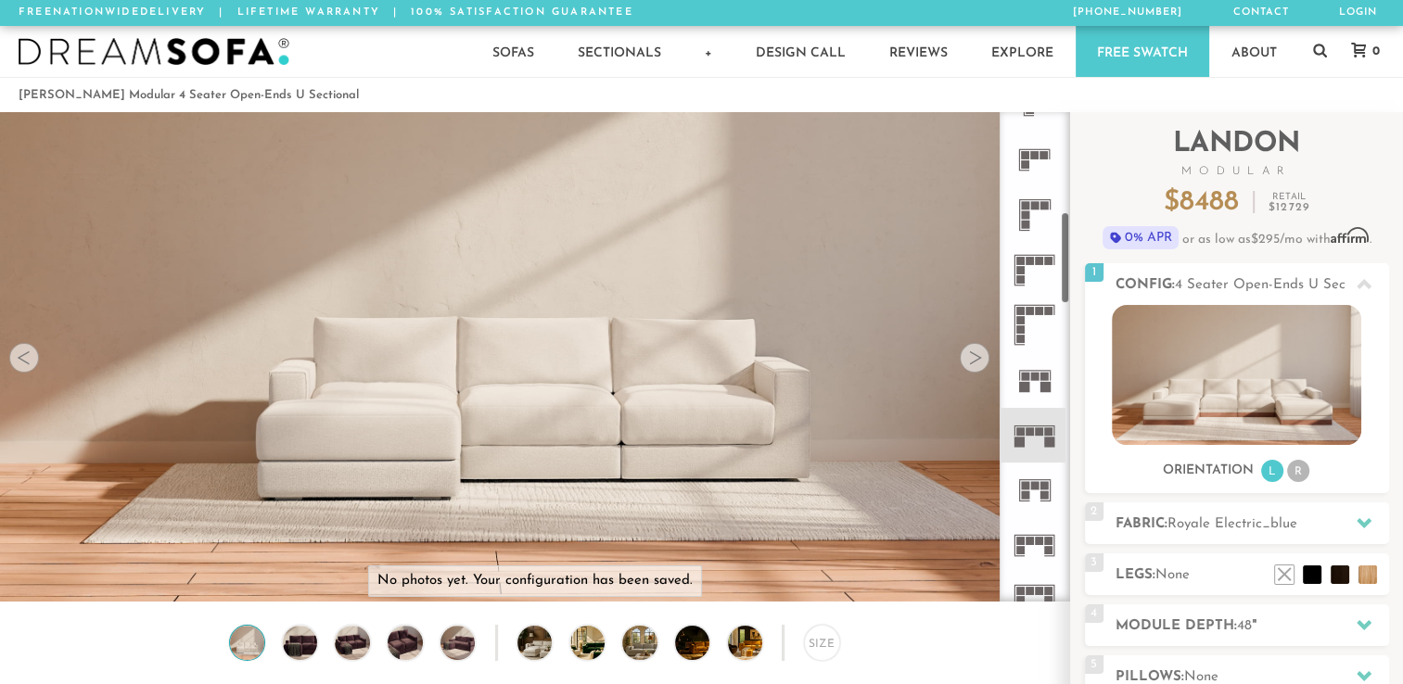
click at [982, 356] on div at bounding box center [975, 358] width 30 height 30
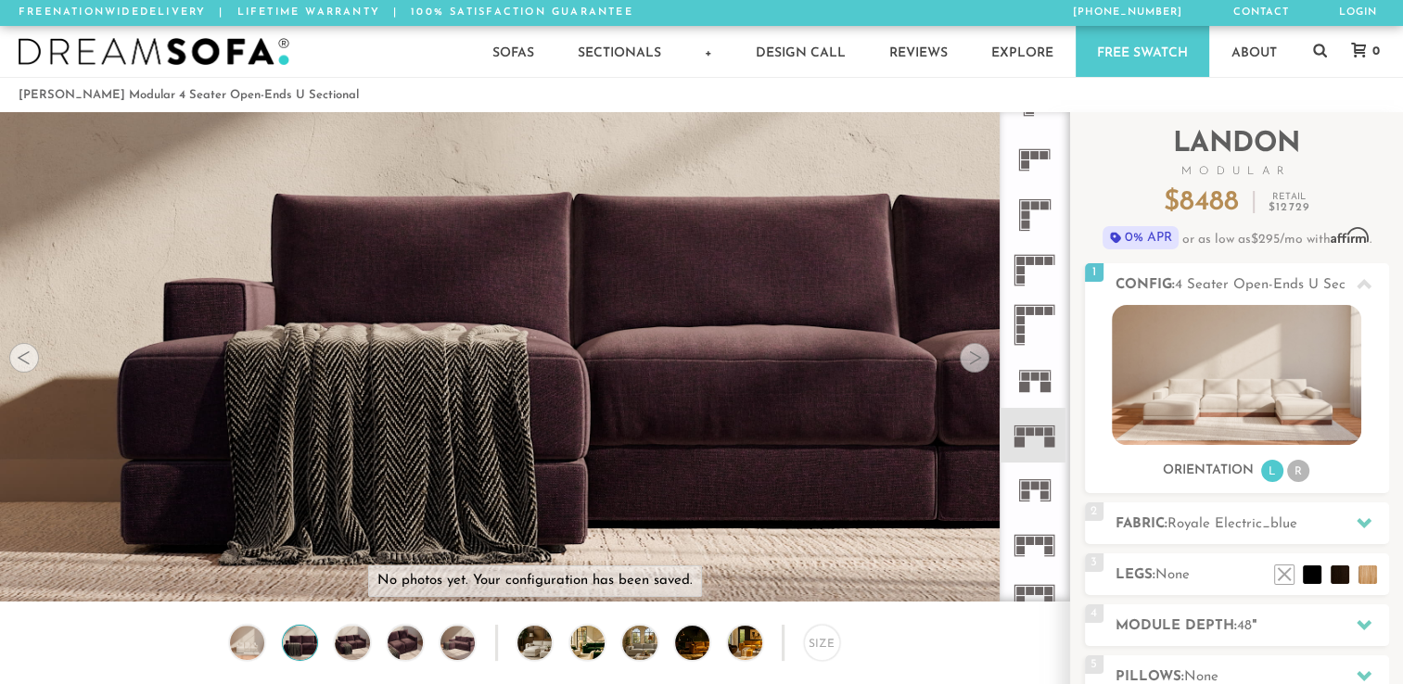
click at [982, 356] on div at bounding box center [975, 358] width 30 height 30
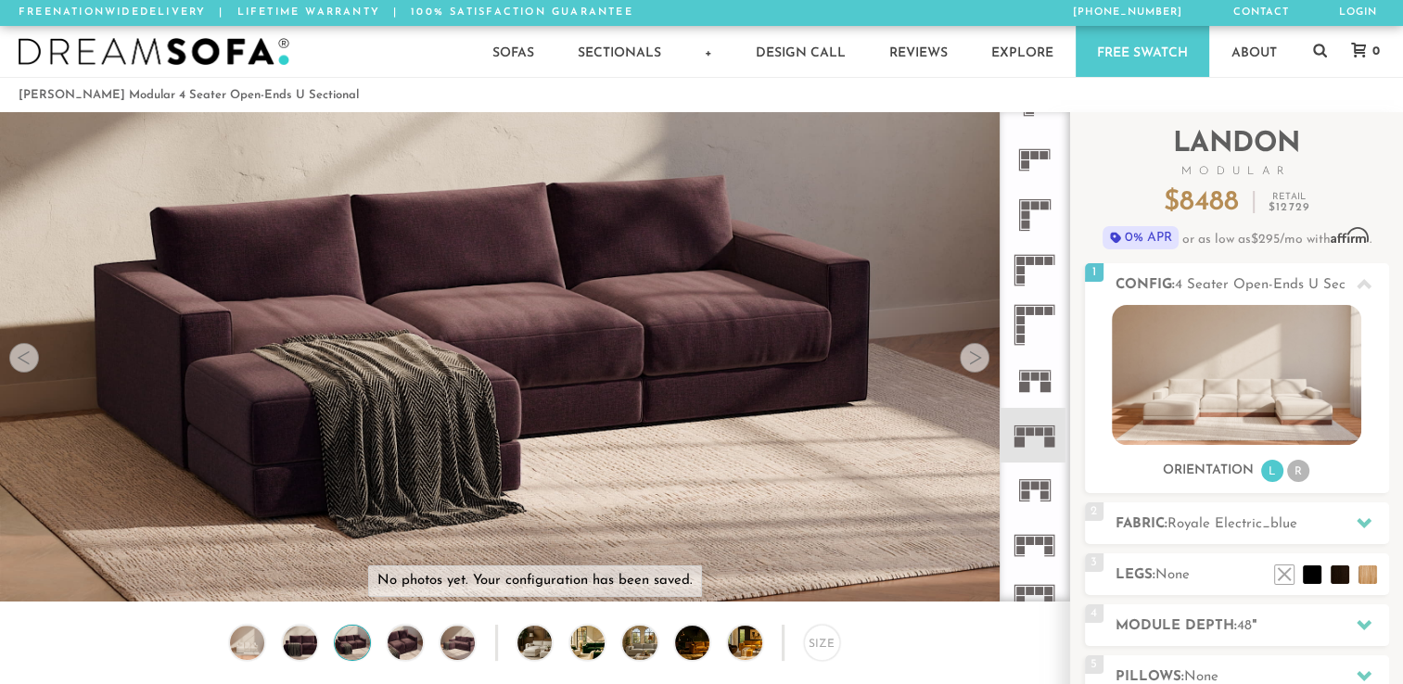
click at [982, 356] on div at bounding box center [975, 358] width 30 height 30
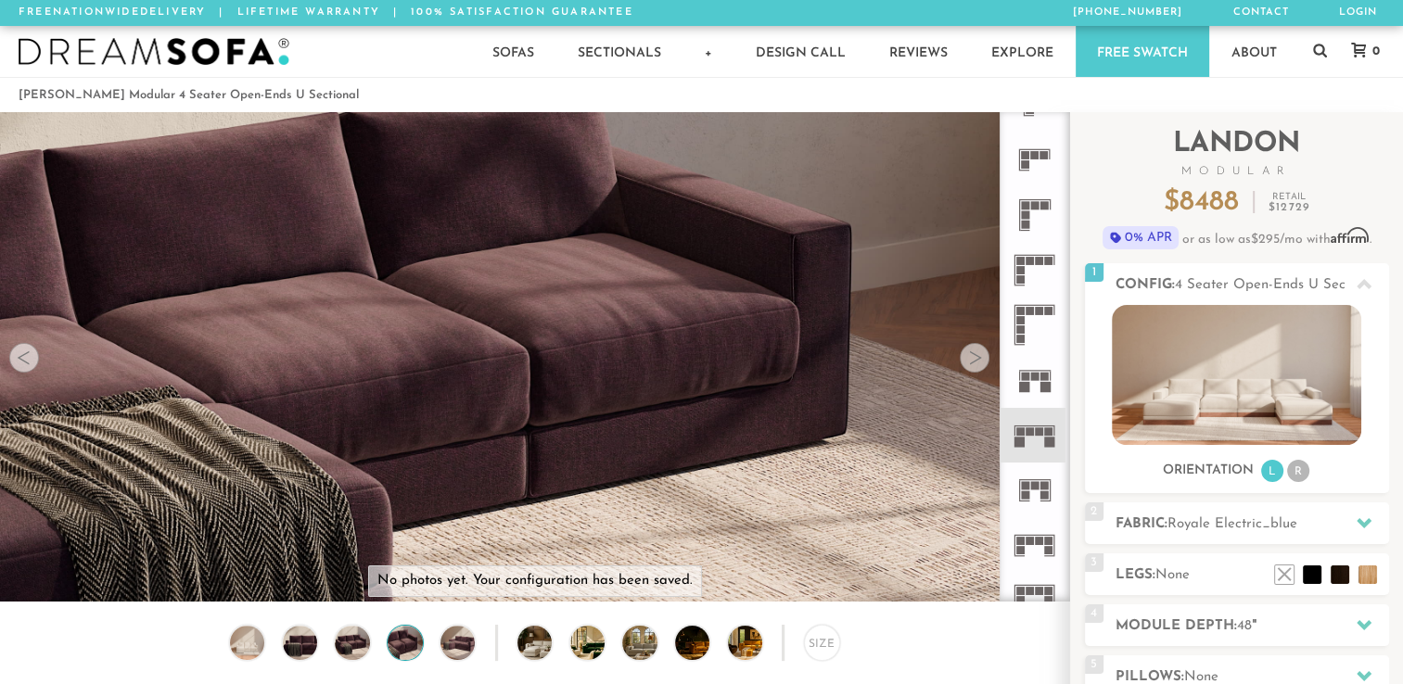
click at [982, 356] on div at bounding box center [975, 358] width 30 height 30
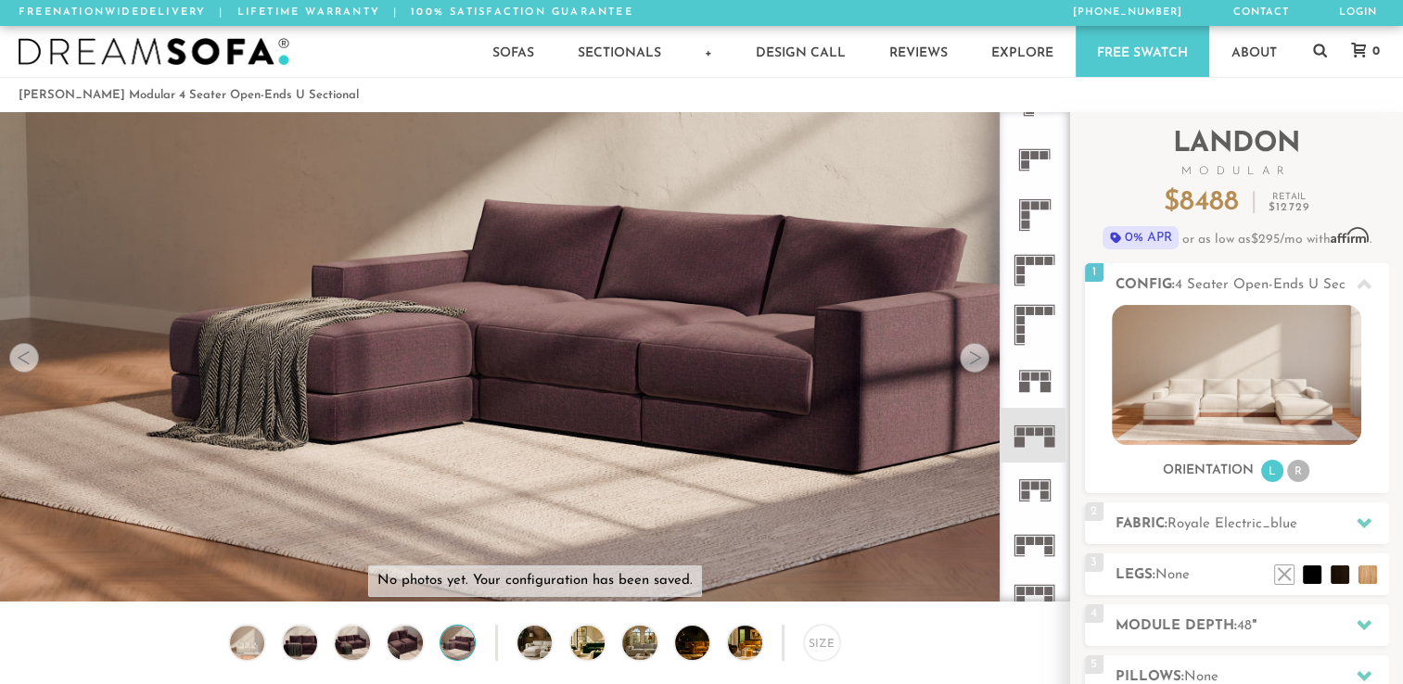
click at [982, 356] on div at bounding box center [975, 358] width 30 height 30
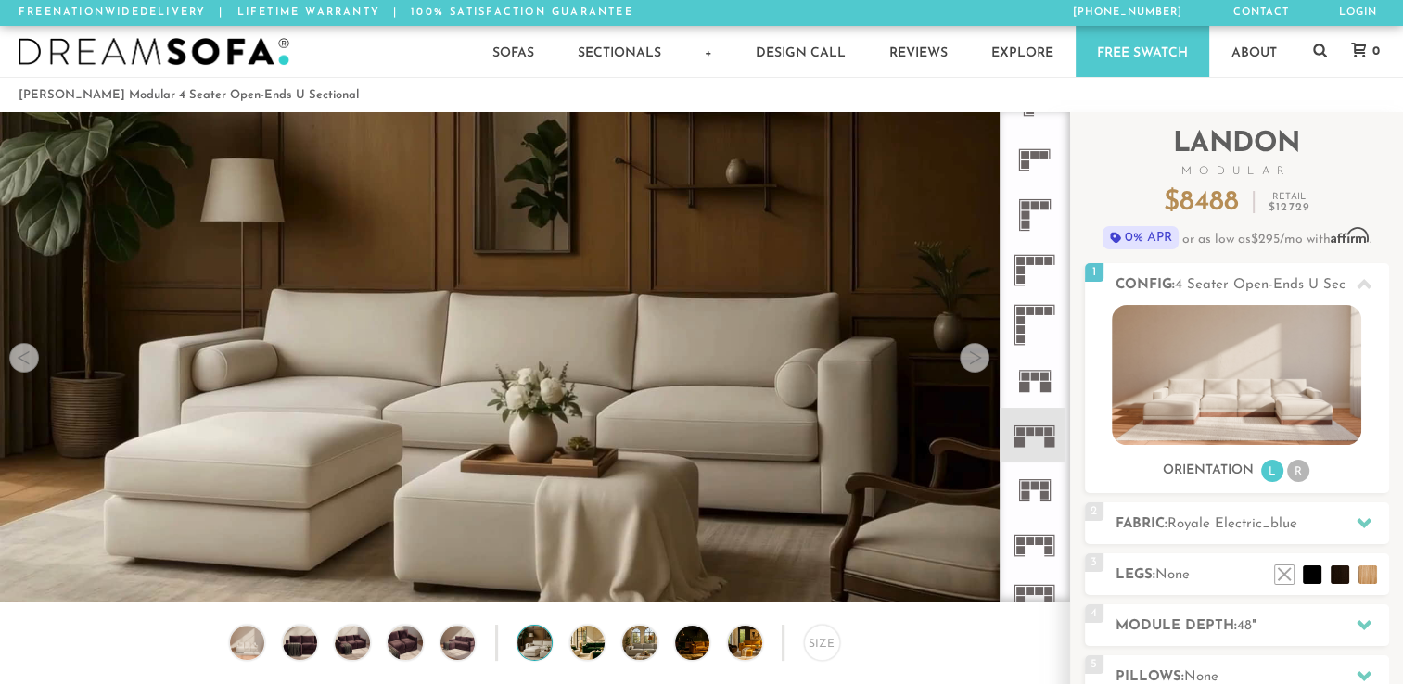
click at [982, 356] on div at bounding box center [975, 358] width 30 height 30
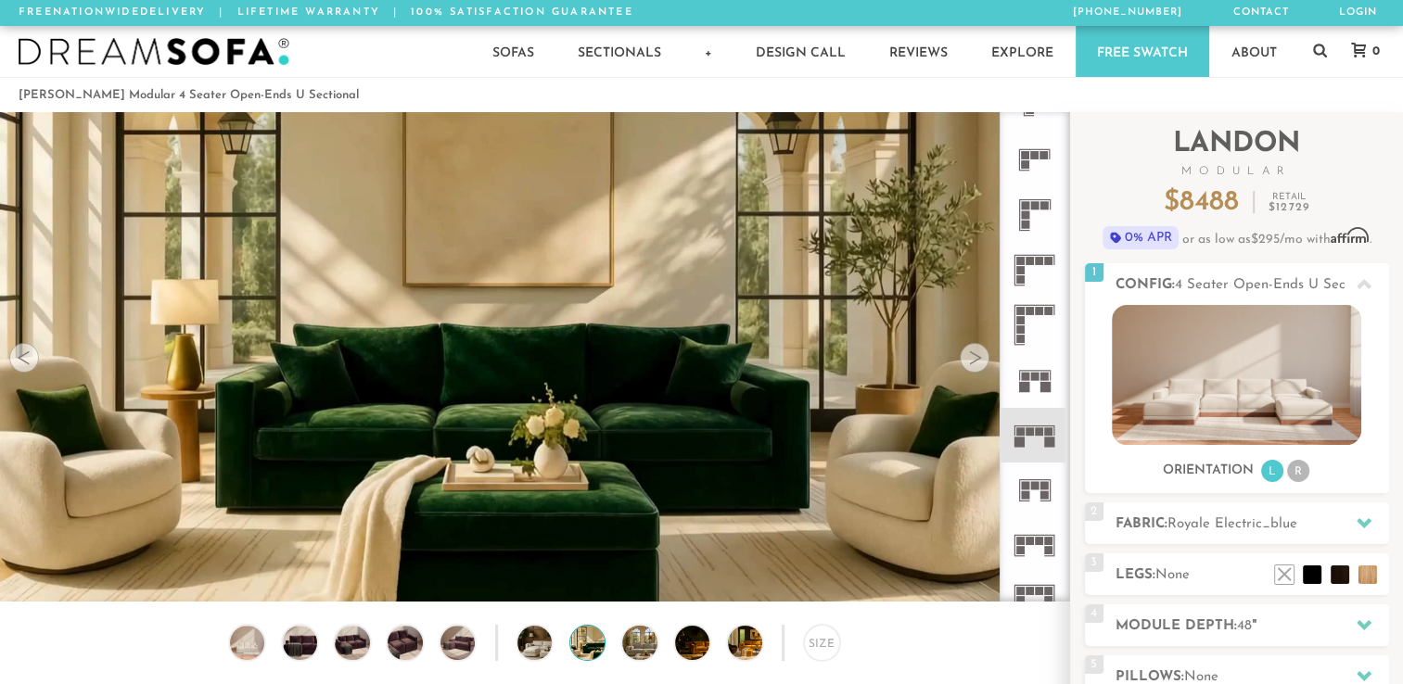
click at [982, 356] on div at bounding box center [975, 358] width 30 height 30
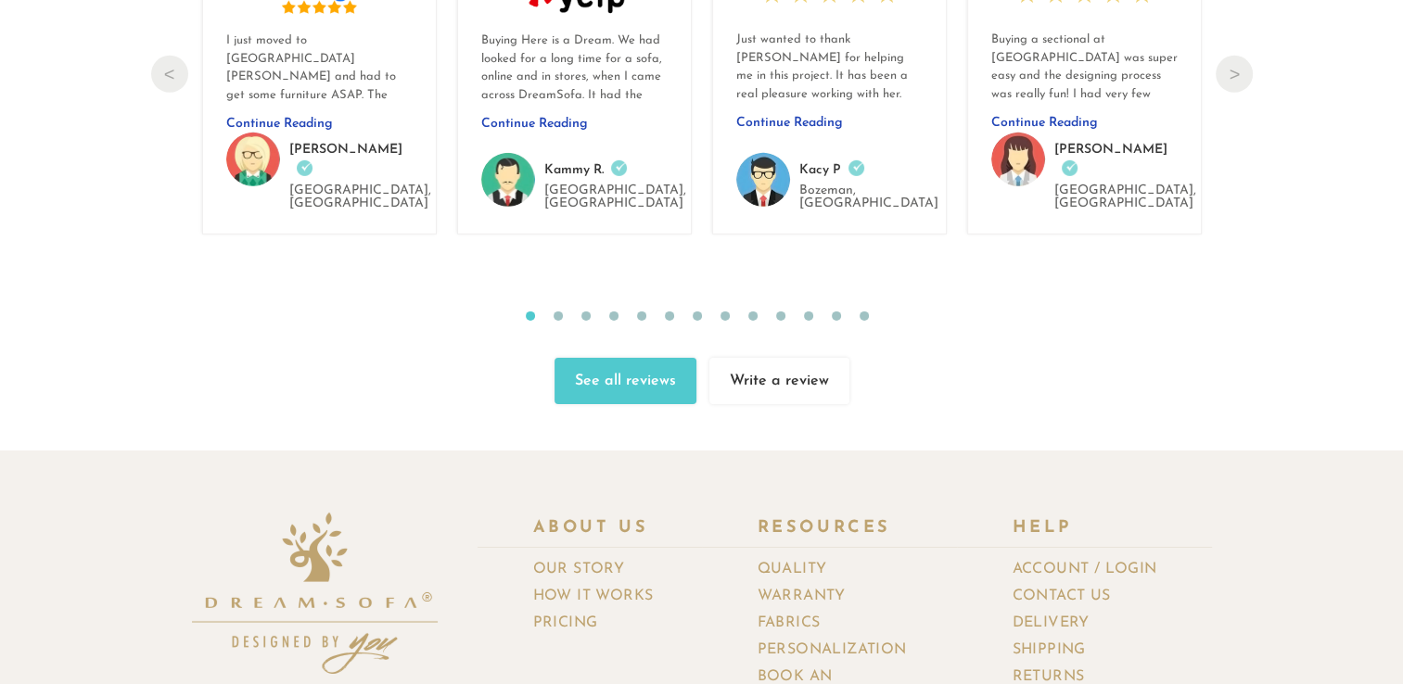
scroll to position [20074, 0]
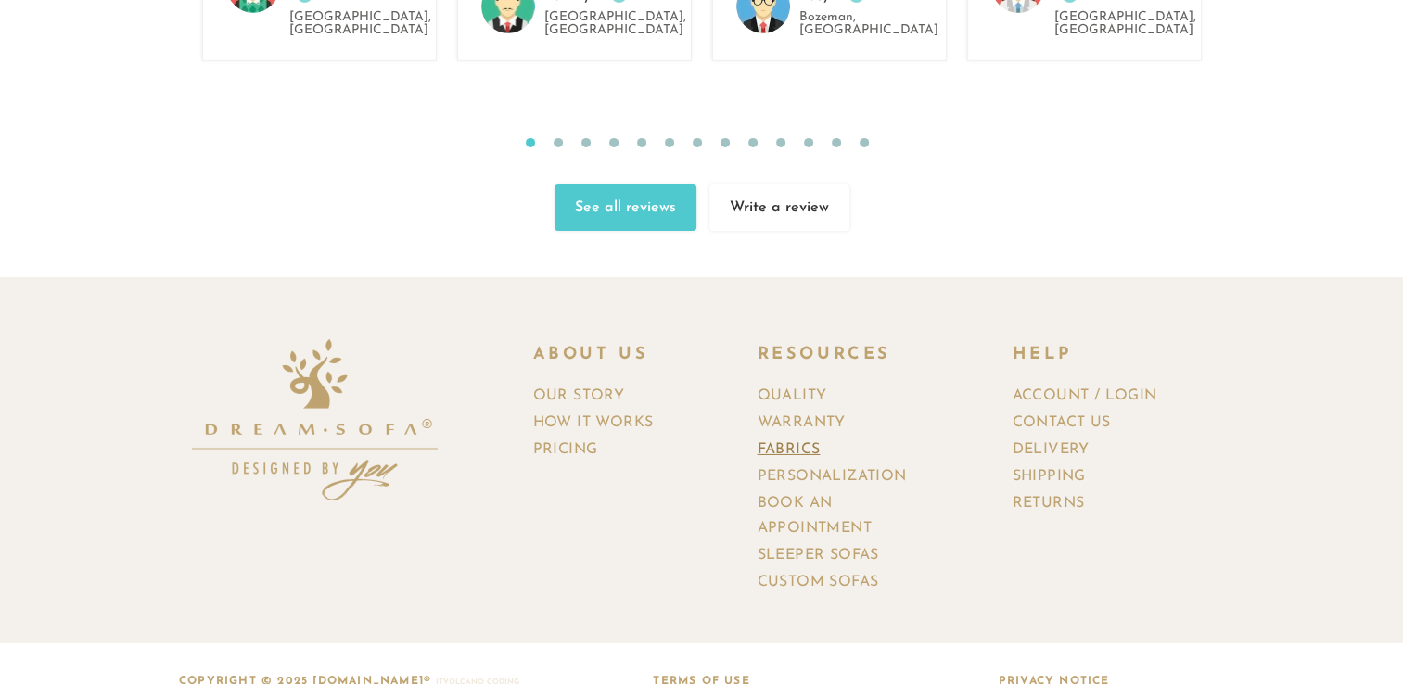
click at [776, 437] on link "Fabrics" at bounding box center [796, 450] width 77 height 27
